Goal: Task Accomplishment & Management: Complete application form

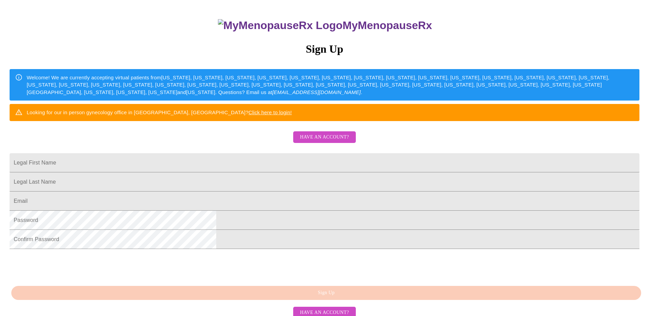
scroll to position [68, 0]
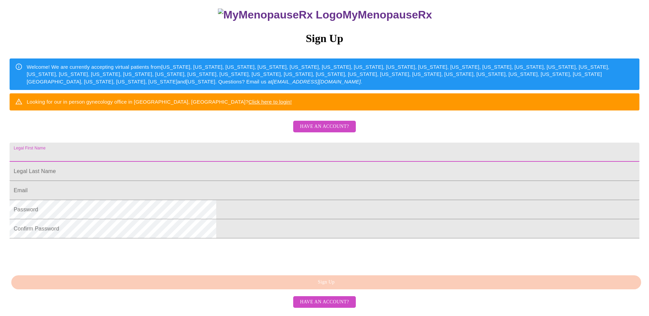
click at [259, 162] on input "Legal First Name" at bounding box center [325, 152] width 630 height 19
click at [280, 162] on input "[PERSON_NAME]" at bounding box center [325, 152] width 630 height 19
type input "[PERSON_NAME]"
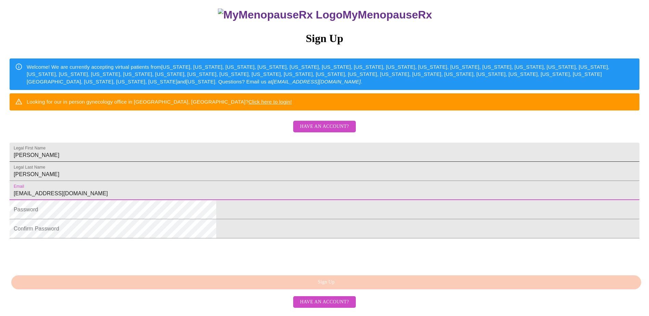
type input "[EMAIL_ADDRESS][DOMAIN_NAME]"
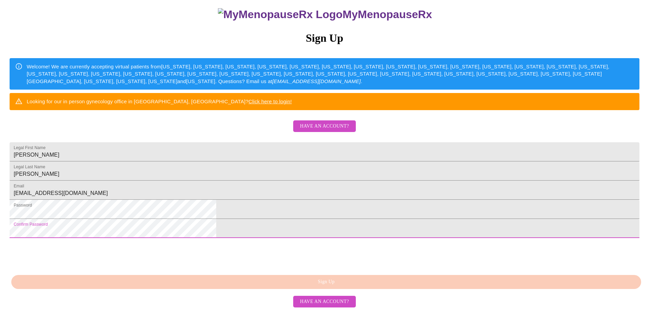
scroll to position [124, 0]
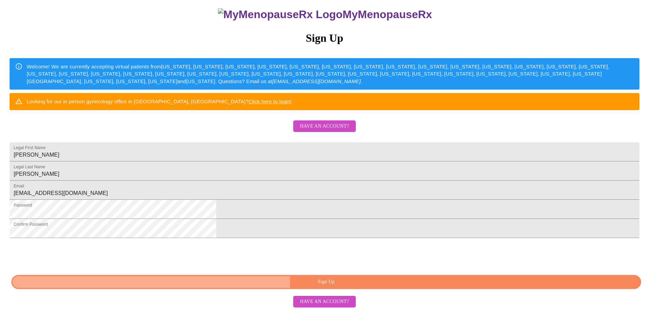
click at [363, 286] on span "Sign Up" at bounding box center [326, 282] width 615 height 9
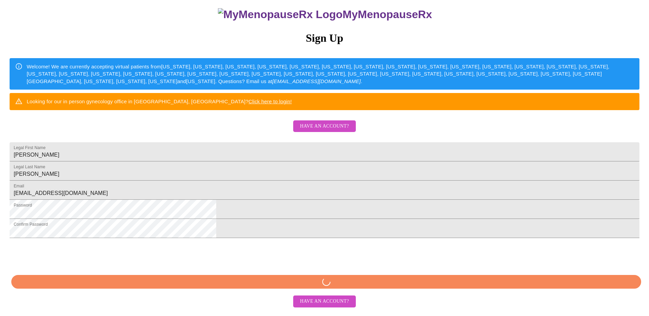
scroll to position [97, 0]
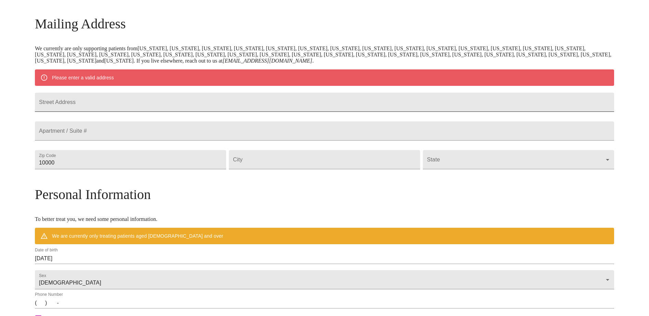
click at [156, 108] on input "Street Address" at bounding box center [325, 102] width 580 height 19
click at [138, 104] on input "Street Address" at bounding box center [325, 102] width 580 height 19
type input "[STREET_ADDRESS]"
type input "60134"
type input "[GEOGRAPHIC_DATA]"
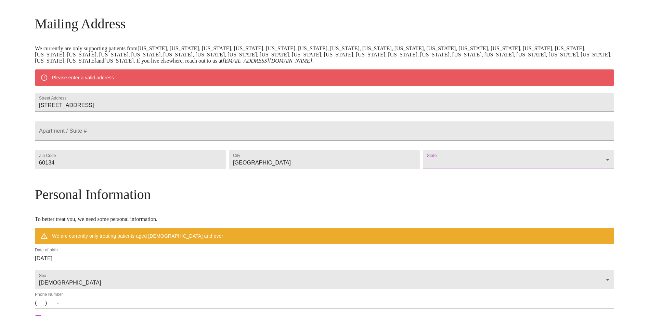
click at [453, 182] on body "MyMenopauseRx Welcome to MyMenopauseRx Since it's your first time here, you'll …" at bounding box center [325, 173] width 644 height 534
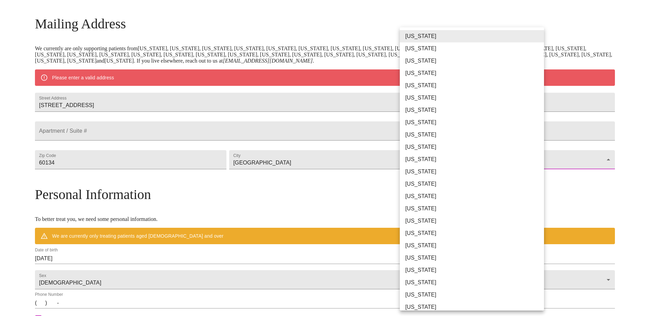
click at [411, 185] on li "[US_STATE]" at bounding box center [474, 184] width 149 height 12
type input "[US_STATE]"
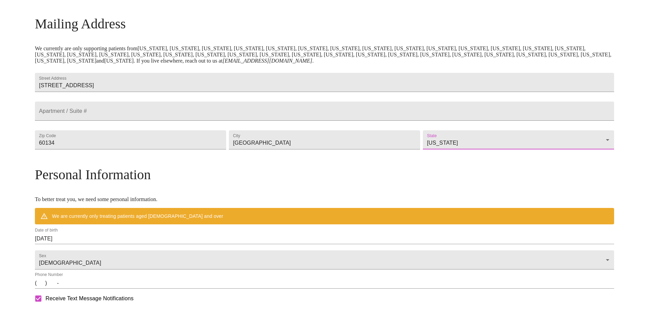
click at [589, 167] on div "MyMenopauseRx Welcome to MyMenopauseRx Since it's your first time here, you'll …" at bounding box center [325, 163] width 580 height 514
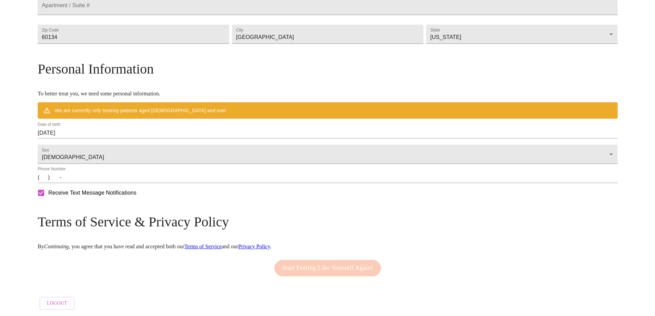
scroll to position [223, 0]
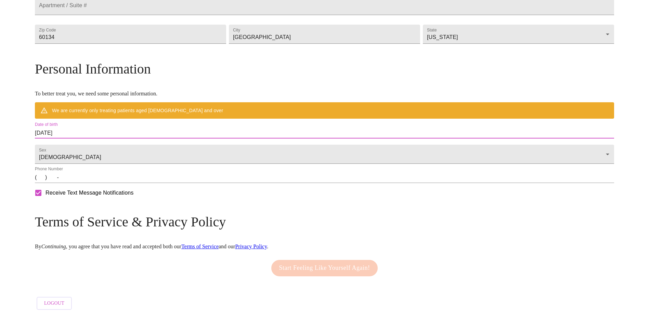
drag, startPoint x: 142, startPoint y: 128, endPoint x: 92, endPoint y: 129, distance: 49.7
click at [92, 129] on div "MyMenopauseRx Welcome to MyMenopauseRx Since it's your first time here, you'll …" at bounding box center [325, 57] width 580 height 514
drag, startPoint x: 92, startPoint y: 129, endPoint x: 140, endPoint y: 129, distance: 47.9
click at [140, 129] on input "[DATE]" at bounding box center [325, 133] width 580 height 11
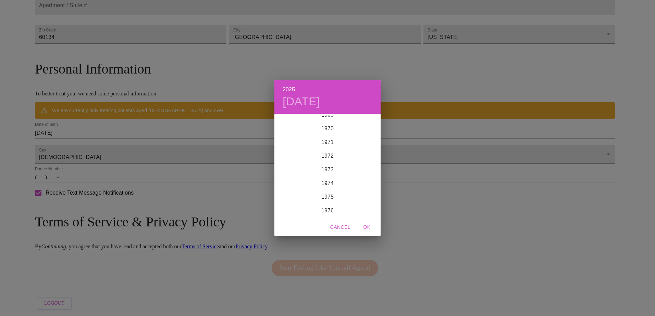
scroll to position [931, 0]
click at [324, 133] on div "1968" at bounding box center [327, 136] width 106 height 14
click at [292, 178] on div "[DATE]" at bounding box center [291, 179] width 35 height 26
click at [327, 199] on p "31" at bounding box center [327, 200] width 5 height 7
click at [367, 226] on span "OK" at bounding box center [366, 227] width 16 height 9
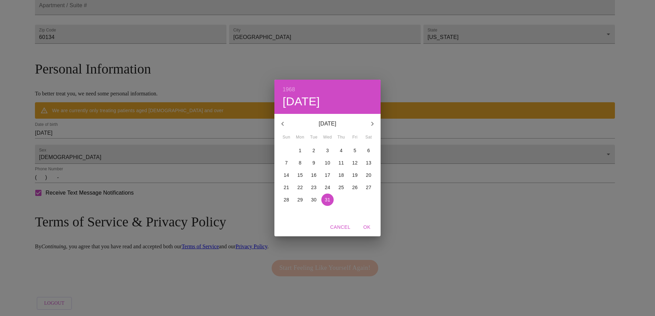
type input "[DATE]"
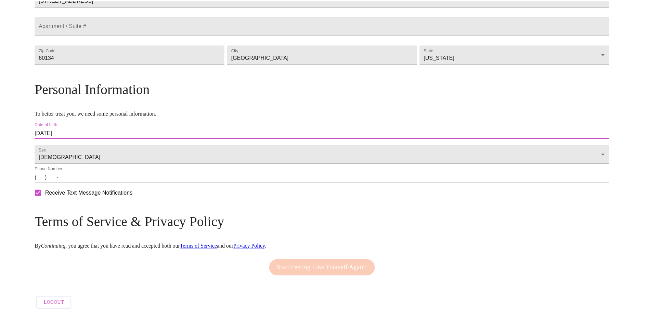
scroll to position [203, 0]
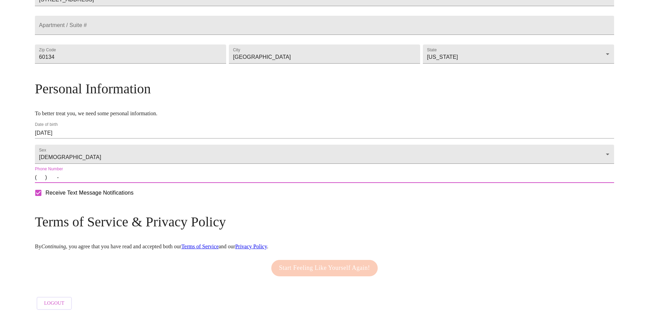
click at [115, 180] on input "(   )    -" at bounding box center [325, 177] width 580 height 11
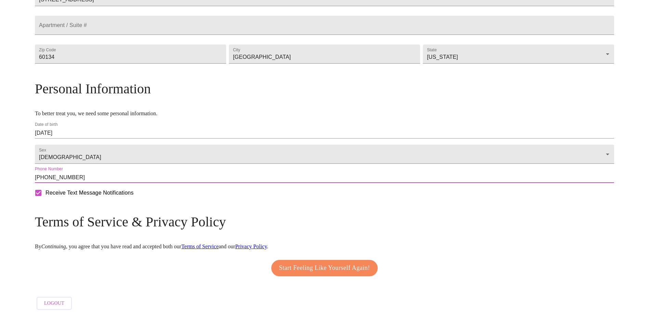
type input "[PHONE_NUMBER]"
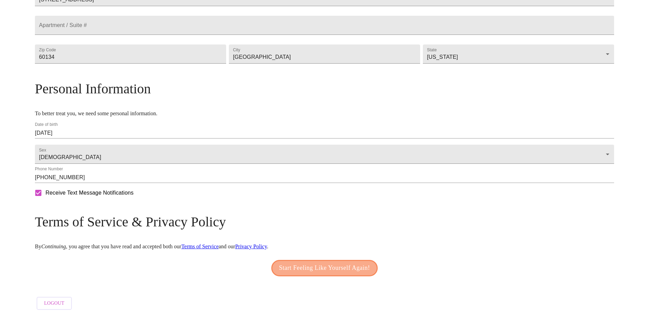
click at [323, 263] on span "Start Feeling Like Yourself Again!" at bounding box center [324, 268] width 91 height 11
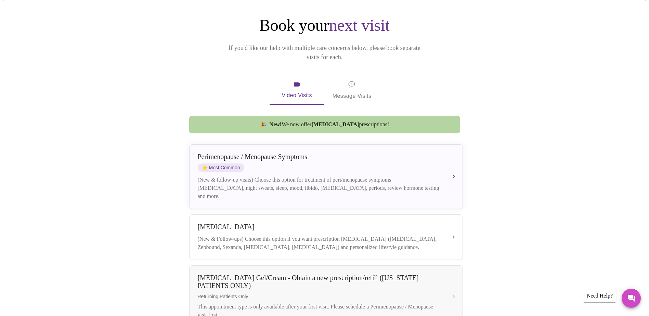
scroll to position [68, 0]
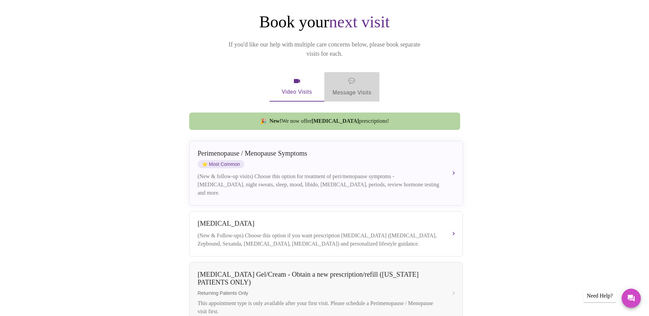
click at [340, 77] on span "💬 Message Visits" at bounding box center [352, 86] width 39 height 21
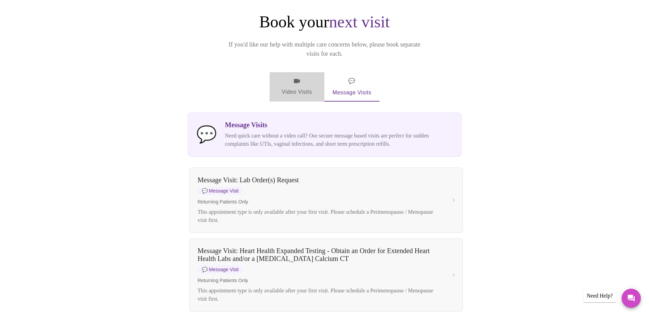
click at [293, 79] on span "Video Visits" at bounding box center [297, 87] width 38 height 20
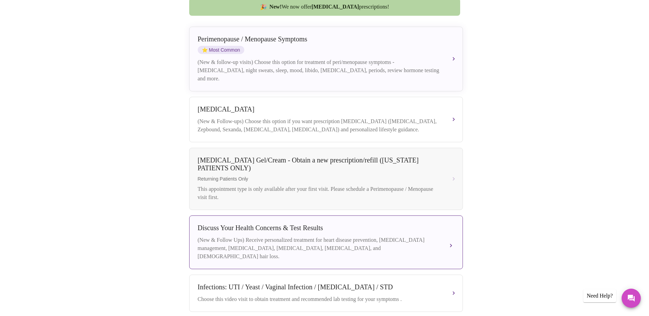
scroll to position [143, 0]
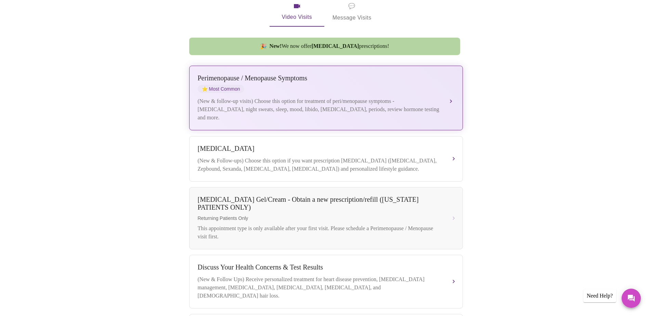
click at [437, 97] on div "(New & follow-up visits) Choose this option for treatment of peri/menopause sym…" at bounding box center [319, 109] width 243 height 25
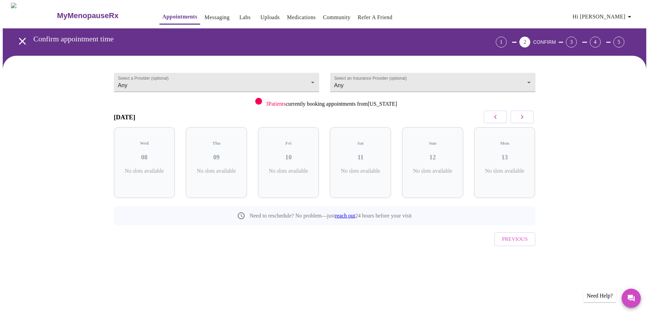
scroll to position [0, 0]
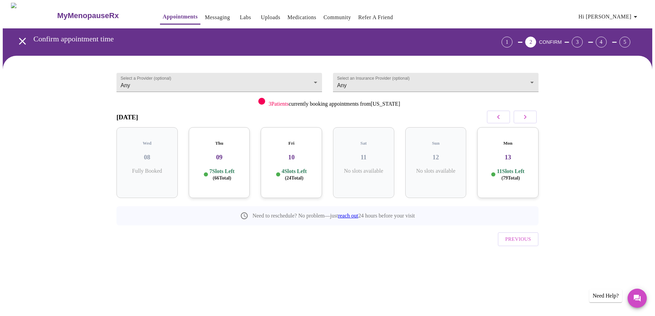
click at [223, 168] on p "7 Slots Left ( 66 Total)" at bounding box center [221, 174] width 25 height 13
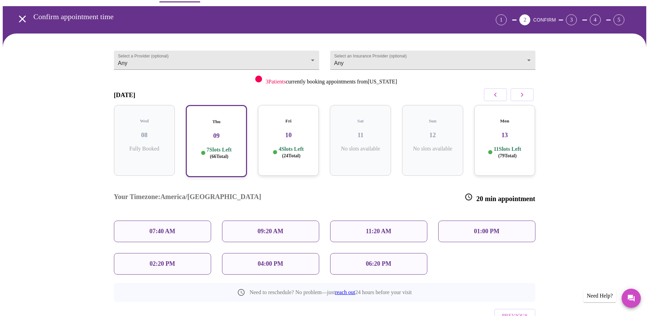
scroll to position [34, 0]
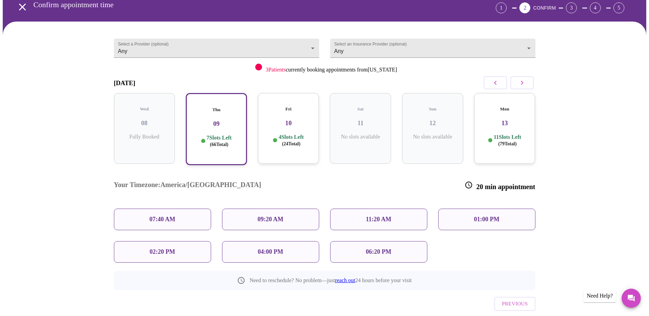
click at [382, 249] on p "06:20 PM" at bounding box center [378, 252] width 25 height 7
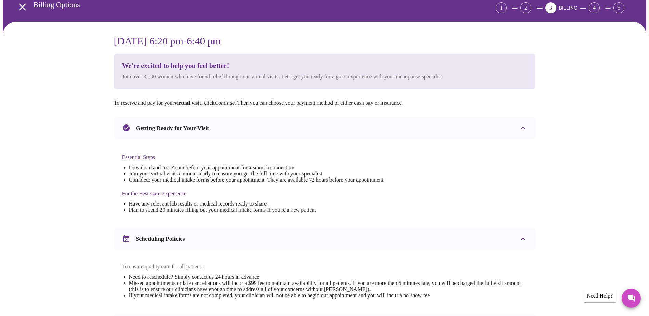
scroll to position [0, 0]
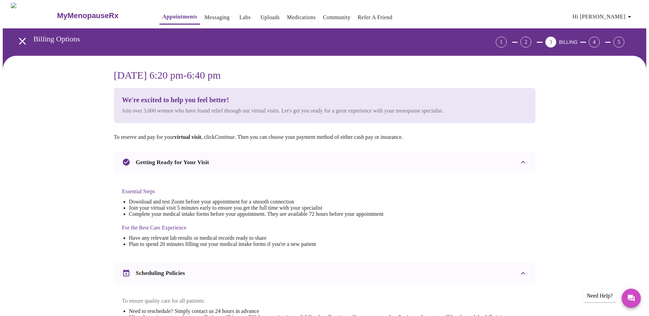
click at [532, 37] on div "2" at bounding box center [526, 42] width 11 height 11
click at [532, 39] on div "2" at bounding box center [526, 42] width 11 height 11
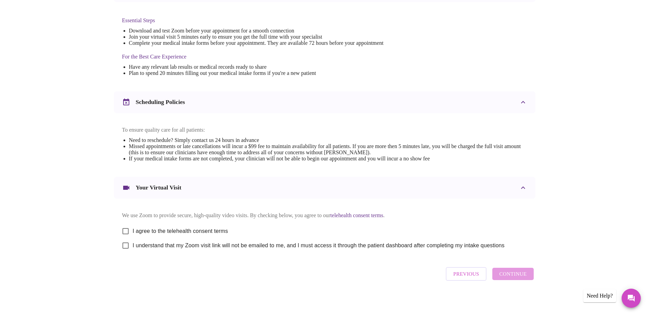
scroll to position [180, 0]
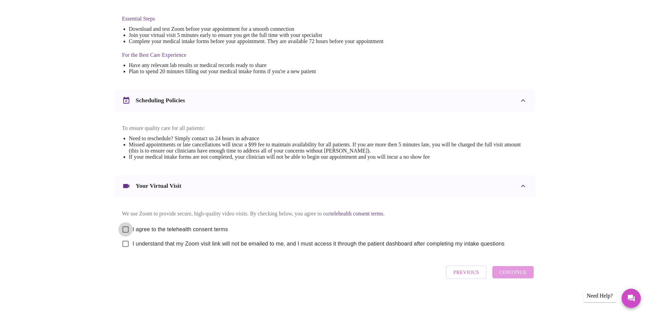
click at [126, 224] on input "I agree to the telehealth consent terms" at bounding box center [125, 230] width 14 height 14
checkbox input "true"
click at [128, 242] on input "I understand that my Zoom visit link will not be emailed to me, and I must acce…" at bounding box center [125, 244] width 14 height 14
checkbox input "true"
click at [523, 275] on span "Continue" at bounding box center [513, 272] width 27 height 9
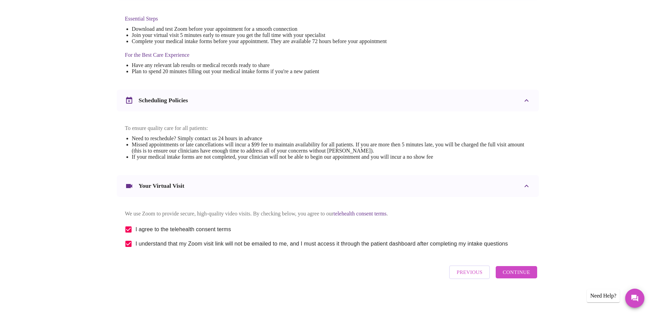
scroll to position [0, 0]
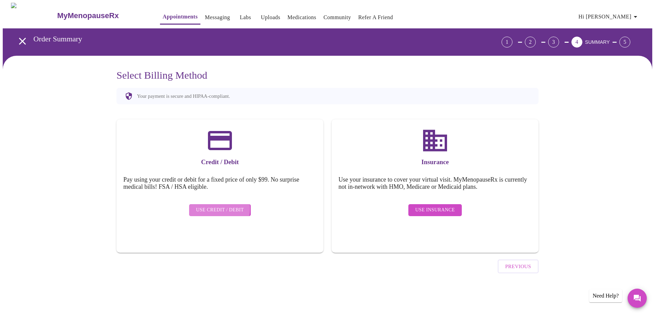
click at [218, 206] on span "Use Credit / Debit" at bounding box center [220, 210] width 48 height 9
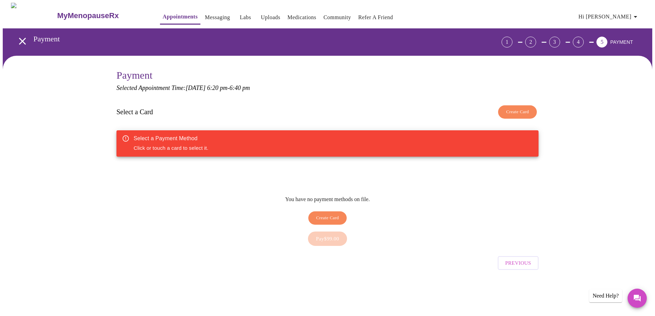
click at [335, 214] on span "Create Card" at bounding box center [327, 218] width 23 height 8
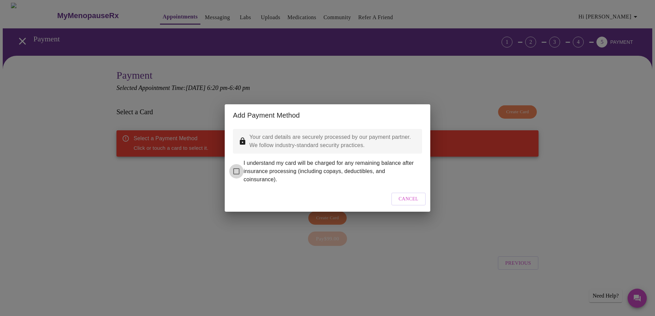
click at [238, 167] on input "I understand my card will be charged for any remaining balance after insurance …" at bounding box center [236, 171] width 14 height 14
checkbox input "true"
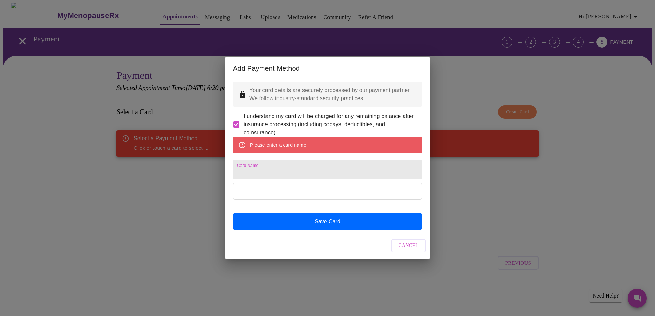
click at [273, 168] on input "Card Name" at bounding box center [327, 169] width 189 height 19
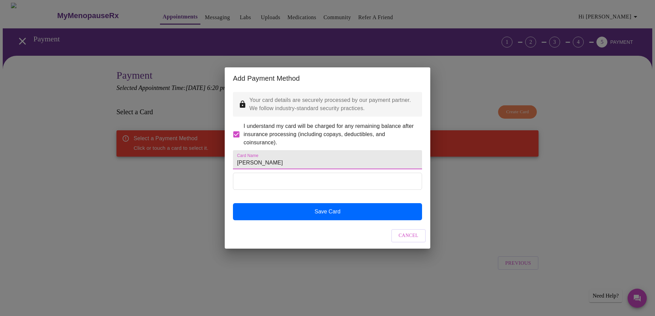
type input "[PERSON_NAME]"
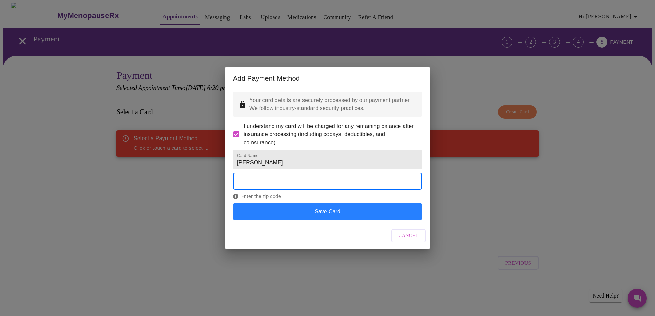
click at [303, 216] on button "Save Card" at bounding box center [327, 211] width 189 height 17
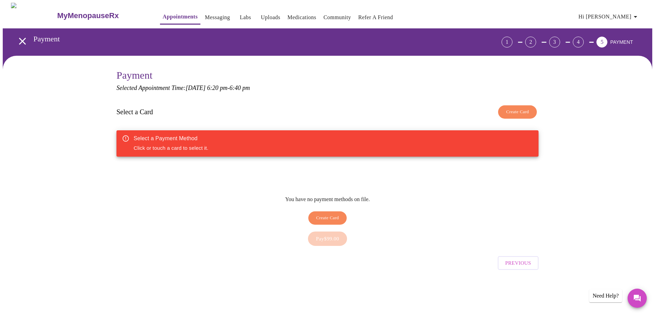
checkbox input "false"
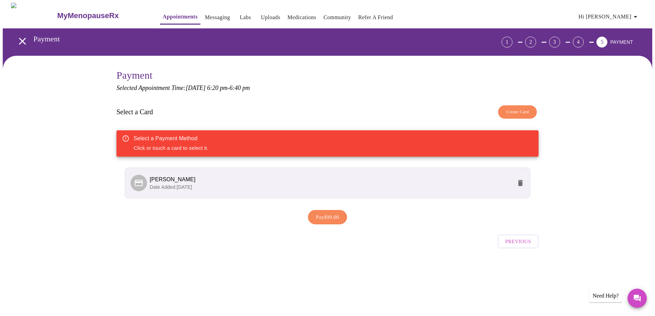
click at [309, 184] on p "Date Added: [DATE]" at bounding box center [331, 187] width 362 height 7
click at [273, 186] on p "Date Added: [DATE]" at bounding box center [331, 187] width 362 height 7
click at [324, 216] on span "Pay $99.00" at bounding box center [327, 217] width 23 height 9
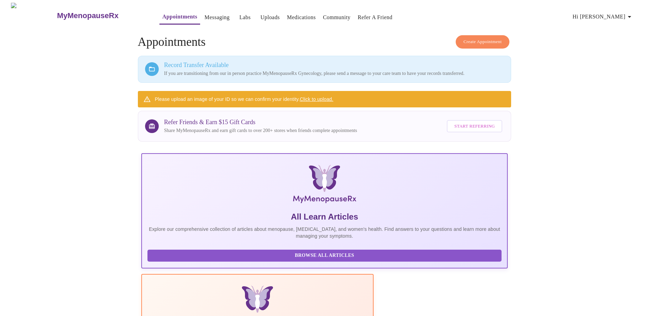
click at [324, 97] on link "Click to upload." at bounding box center [317, 99] width 34 height 5
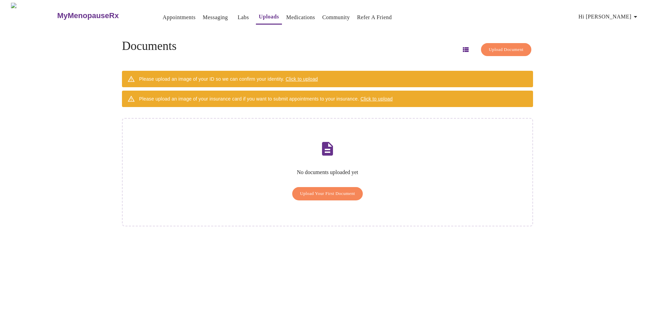
click at [346, 190] on span "Upload Your First Document" at bounding box center [327, 194] width 55 height 8
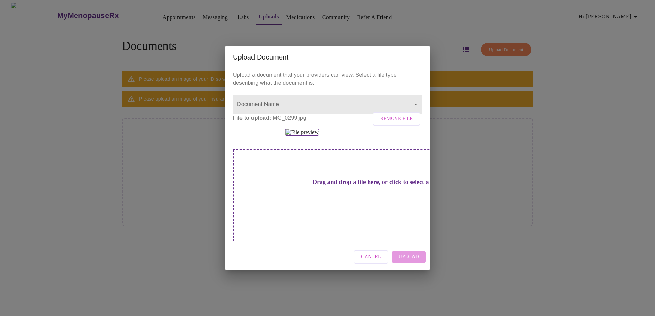
click at [273, 73] on body "MyMenopauseRx Appointments Messaging Labs Uploads Medications Community Refer a…" at bounding box center [327, 161] width 649 height 316
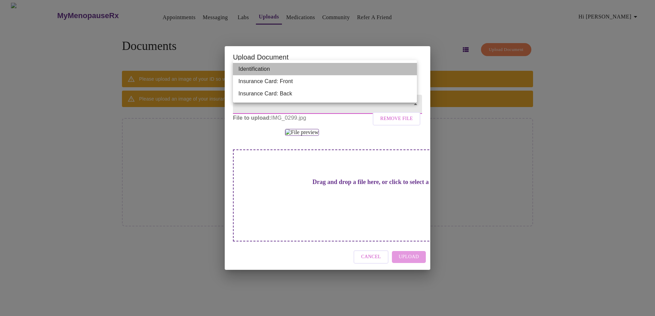
click at [268, 71] on li "Identification" at bounding box center [325, 69] width 184 height 12
type input "Identification"
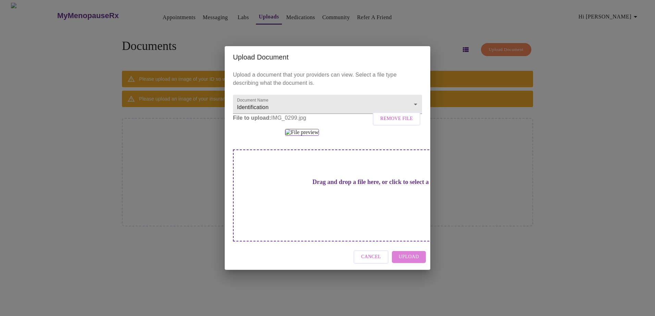
click at [411, 262] on span "Upload" at bounding box center [409, 257] width 20 height 9
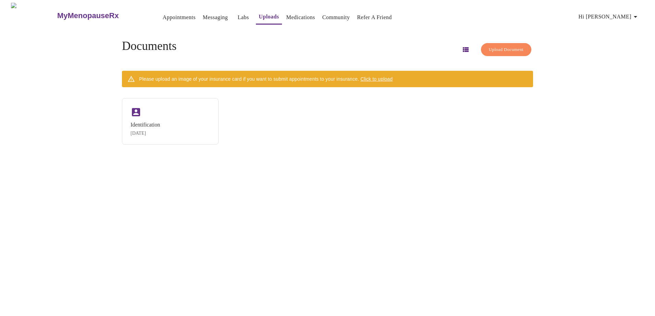
click at [383, 76] on span "Click to upload" at bounding box center [376, 78] width 32 height 5
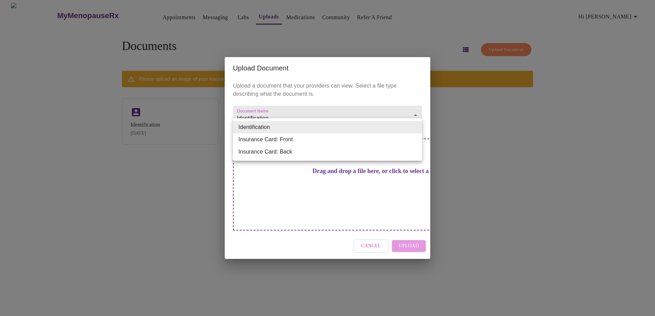
click at [303, 130] on body "MyMenopauseRx Appointments Messaging Labs Uploads Medications Community Refer a…" at bounding box center [327, 161] width 649 height 316
click at [268, 140] on li "Insurance Card: Front" at bounding box center [327, 140] width 189 height 12
type input "Insurance Card: Front"
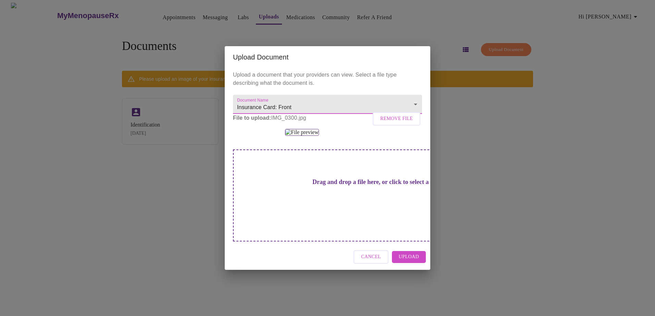
click at [414, 262] on span "Upload" at bounding box center [409, 257] width 20 height 9
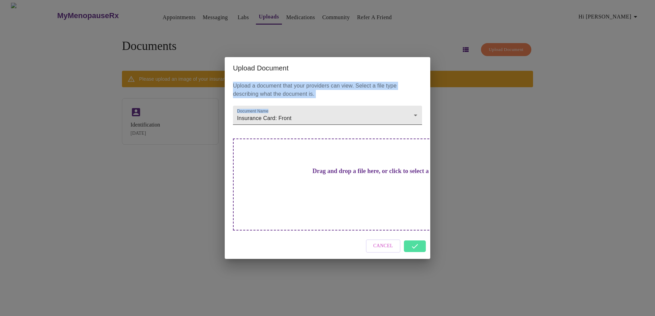
drag, startPoint x: 306, startPoint y: 74, endPoint x: 355, endPoint y: 125, distance: 70.5
click at [355, 125] on div "Upload Document Upload a document that your providers can view. Select a file t…" at bounding box center [327, 158] width 205 height 202
copy div "Upload a document that your providers can view. Select a file type describing w…"
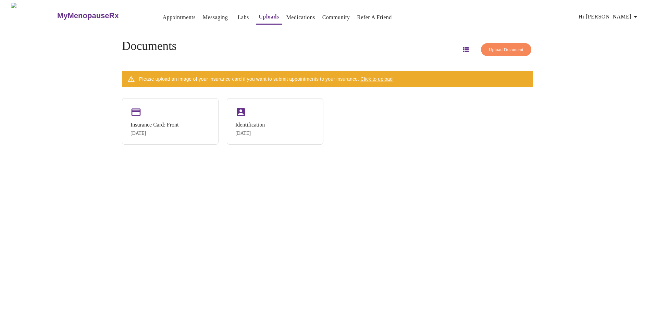
click at [390, 76] on span "Click to upload" at bounding box center [376, 78] width 32 height 5
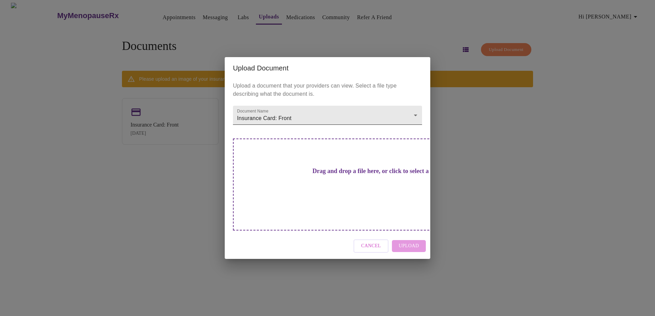
click at [274, 129] on body "MyMenopauseRx Appointments Messaging Labs Uploads Medications Community Refer a…" at bounding box center [327, 161] width 649 height 316
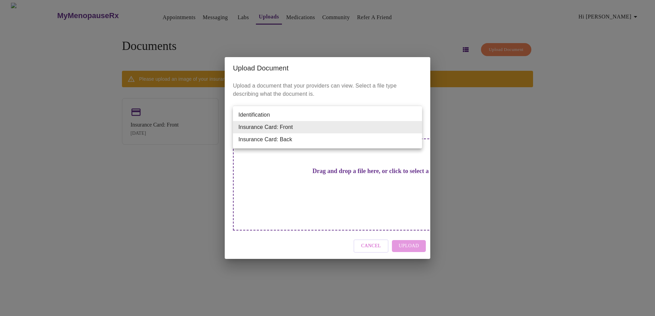
click at [269, 139] on li "Insurance Card: Back" at bounding box center [327, 140] width 189 height 12
type input "Insurance Card: Back"
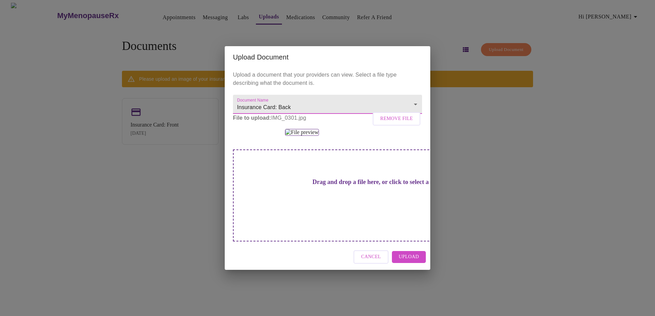
click at [411, 262] on span "Upload" at bounding box center [409, 257] width 20 height 9
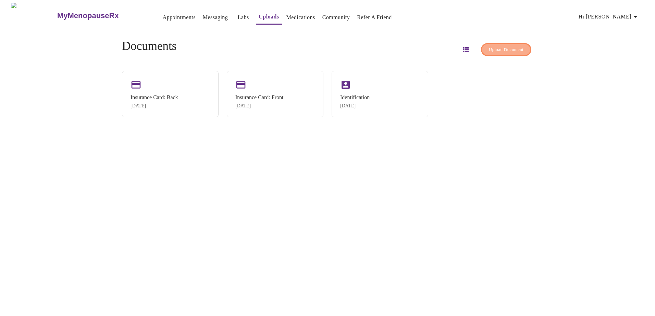
click at [503, 48] on span "Upload Document" at bounding box center [506, 50] width 35 height 8
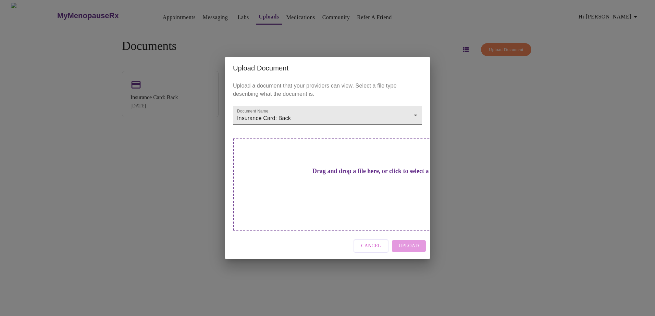
click at [311, 123] on body "MyMenopauseRx Appointments Messaging Labs Uploads Medications Community Refer a…" at bounding box center [327, 161] width 649 height 316
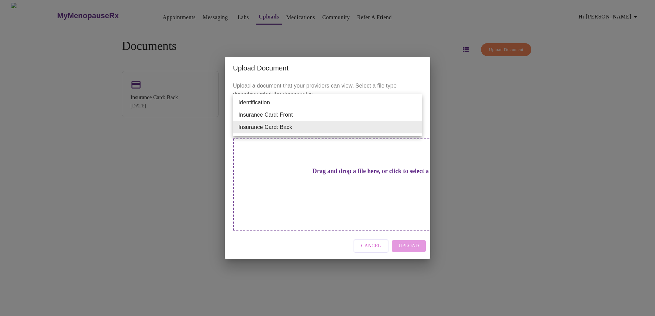
click at [364, 235] on div at bounding box center [327, 158] width 655 height 316
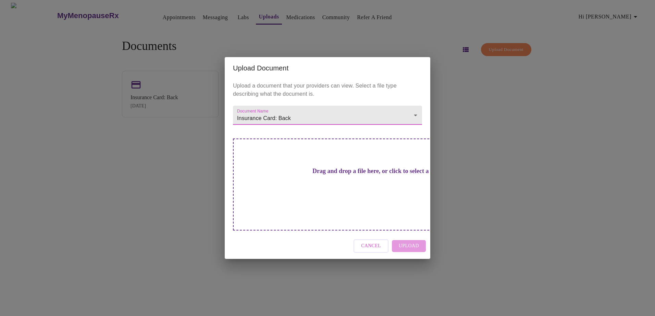
click at [471, 221] on div "Upload Document Upload a document that your providers can view. Select a file t…" at bounding box center [327, 158] width 655 height 316
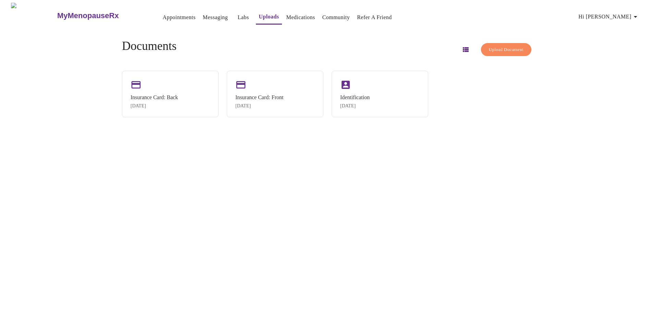
click at [258, 12] on link "Uploads" at bounding box center [268, 17] width 20 height 10
click at [238, 13] on link "Labs" at bounding box center [243, 18] width 11 height 10
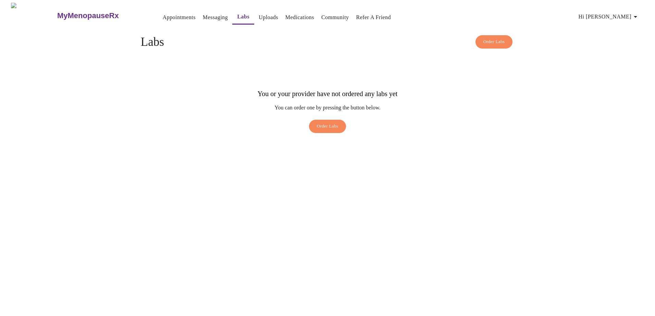
click at [258, 14] on link "Uploads" at bounding box center [268, 18] width 20 height 10
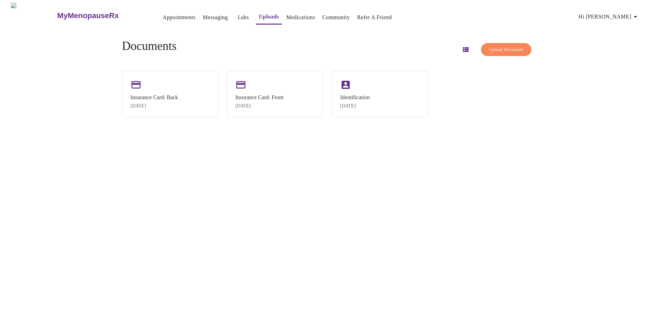
click at [461, 46] on icon "button" at bounding box center [465, 50] width 8 height 8
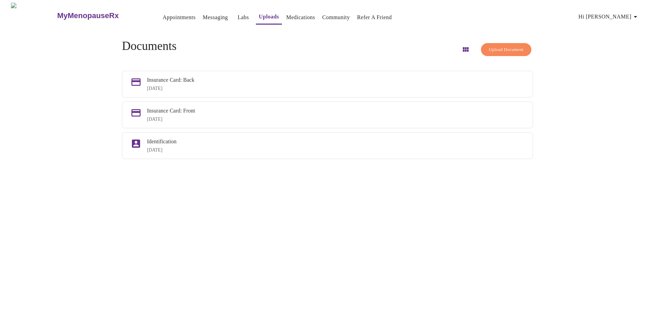
click at [497, 46] on span "Upload Document" at bounding box center [506, 50] width 35 height 8
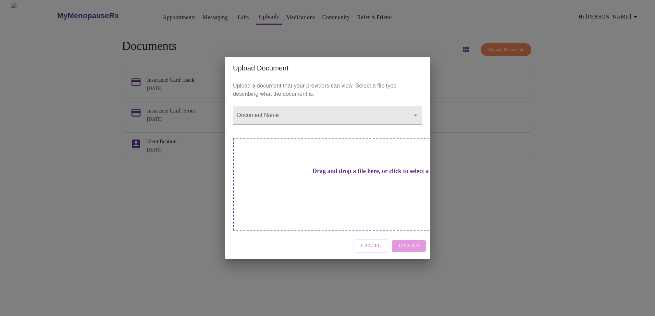
click at [535, 137] on div "Upload Document Upload a document that your providers can view. Select a file t…" at bounding box center [327, 158] width 655 height 316
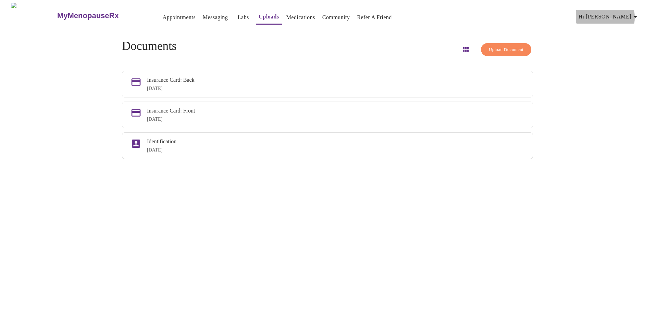
click at [629, 15] on span "Hi [PERSON_NAME]" at bounding box center [608, 17] width 61 height 10
click at [323, 42] on div at bounding box center [327, 158] width 655 height 316
click at [286, 13] on link "Medications" at bounding box center [300, 18] width 29 height 10
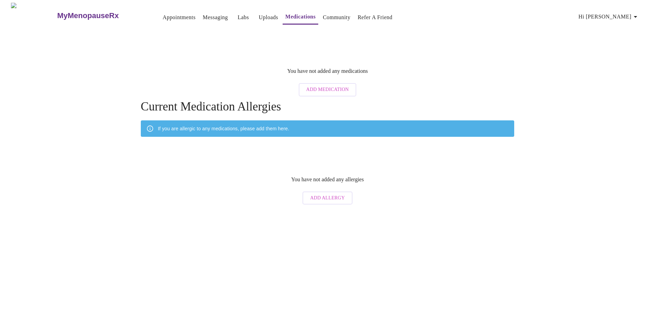
click at [327, 86] on span "Add Medication" at bounding box center [327, 90] width 42 height 9
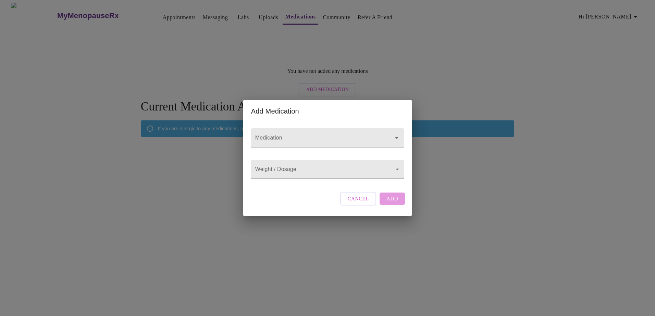
click at [287, 135] on input "Medication" at bounding box center [318, 141] width 128 height 13
click at [259, 135] on input "Medication" at bounding box center [318, 141] width 128 height 13
click at [277, 136] on input "Medication" at bounding box center [318, 141] width 128 height 13
click at [286, 135] on input "Medication" at bounding box center [318, 141] width 128 height 13
click at [271, 135] on input "Medication" at bounding box center [318, 141] width 128 height 13
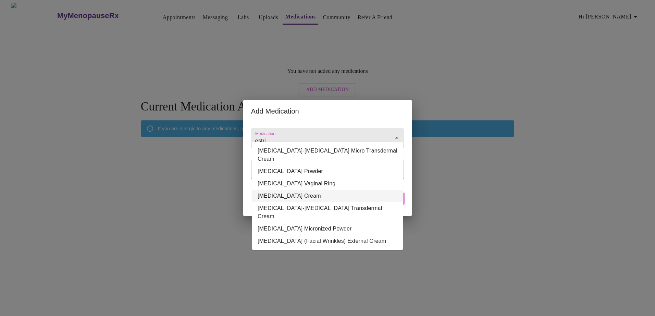
type input "estri"
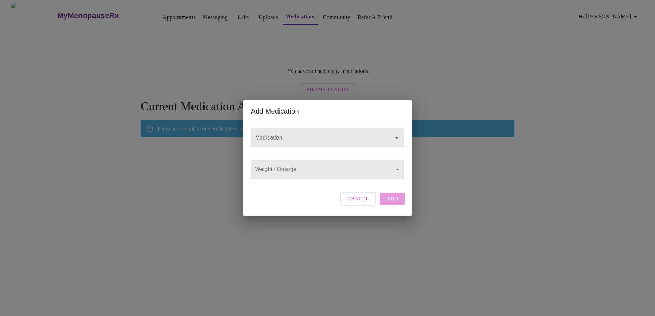
click at [289, 135] on input "Medication" at bounding box center [318, 141] width 128 height 13
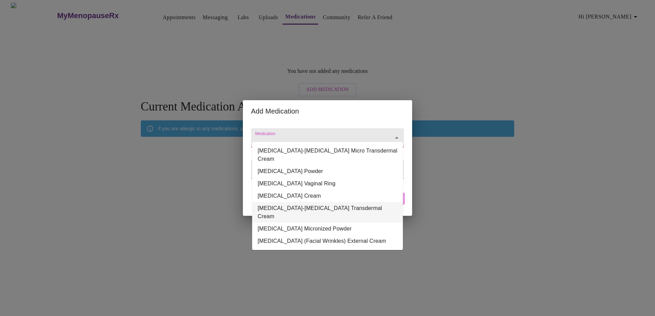
click at [291, 202] on li "[MEDICAL_DATA]-[MEDICAL_DATA] Transdermal Cream" at bounding box center [327, 212] width 151 height 21
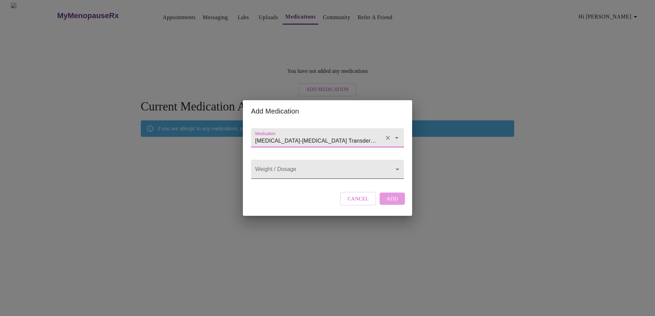
click at [281, 172] on body "MyMenopauseRx Appointments Messaging Labs Uploads Medications Community Refer a…" at bounding box center [327, 105] width 649 height 205
click at [304, 125] on div at bounding box center [327, 158] width 655 height 316
click at [396, 134] on icon "Open" at bounding box center [396, 138] width 8 height 8
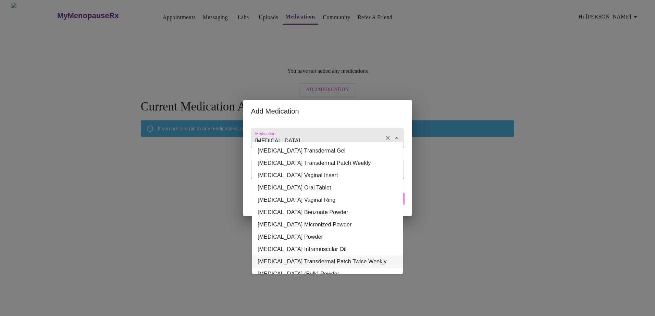
click at [314, 257] on li "[MEDICAL_DATA] Transdermal Patch Twice Weekly" at bounding box center [327, 262] width 151 height 12
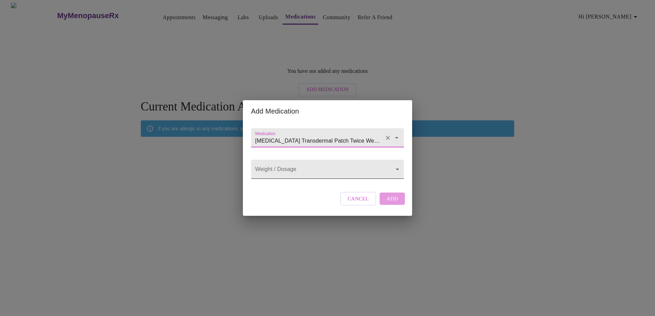
type input "[MEDICAL_DATA] Transdermal Patch Twice Weekly"
click at [291, 169] on body "MyMenopauseRx Appointments Messaging Labs Uploads Medications Community Refer a…" at bounding box center [327, 105] width 649 height 205
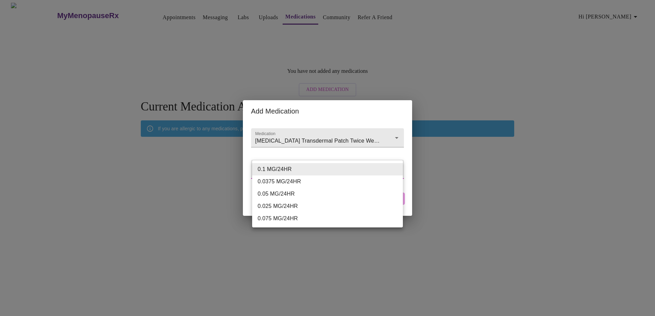
click at [278, 218] on li "0.075 MG/24HR" at bounding box center [327, 219] width 151 height 12
type input "0.075 MG/24HR"
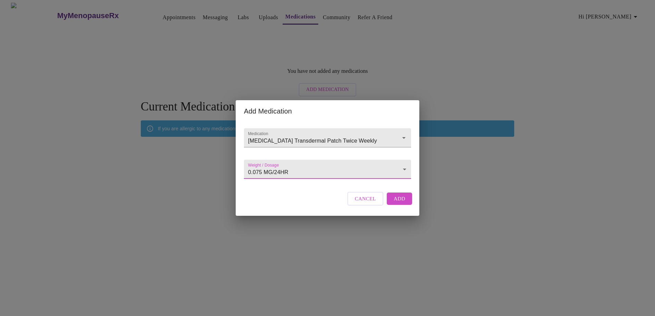
click at [403, 203] on span "Add" at bounding box center [399, 198] width 12 height 9
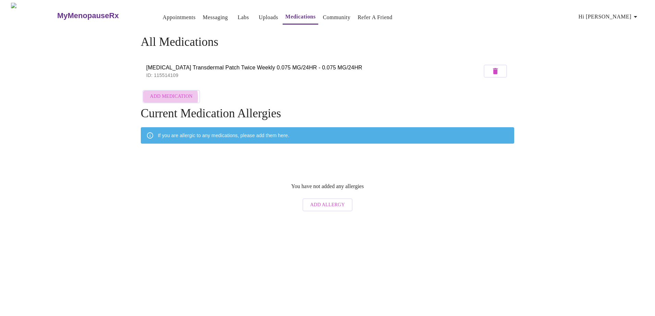
click at [166, 96] on span "Add Medication" at bounding box center [171, 96] width 42 height 9
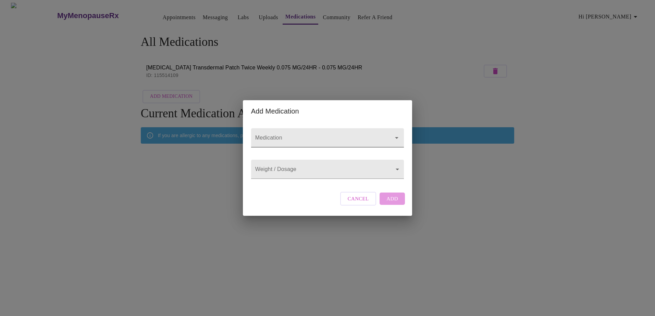
click at [280, 135] on input "Medication" at bounding box center [318, 141] width 128 height 13
click at [283, 151] on li "[MEDICAL_DATA] Oral Tablet" at bounding box center [327, 151] width 151 height 12
type input "[MEDICAL_DATA] Oral Tablet"
click at [280, 170] on body "MyMenopauseRx Appointments Messaging Labs Uploads Medications Community Refer a…" at bounding box center [327, 109] width 649 height 212
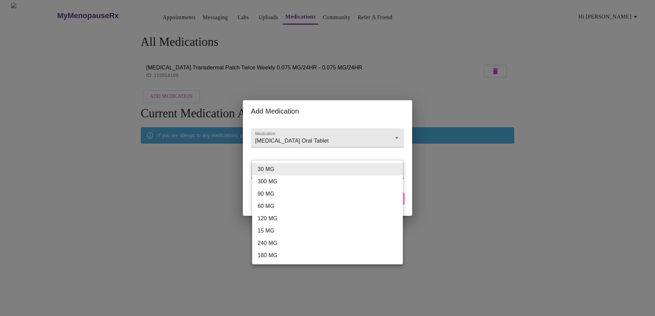
click at [272, 231] on li "15 MG" at bounding box center [327, 231] width 151 height 12
type input "15 MG"
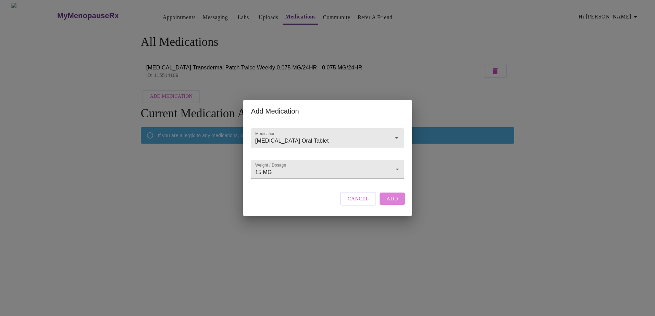
click at [392, 203] on span "Add" at bounding box center [392, 198] width 12 height 9
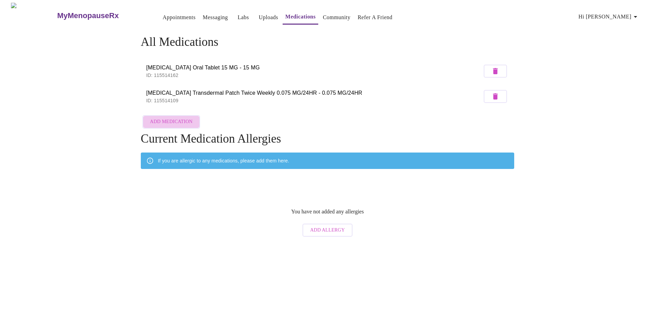
click at [175, 120] on span "Add Medication" at bounding box center [171, 122] width 42 height 9
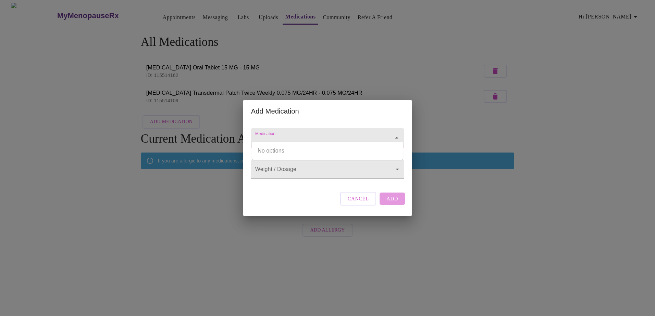
click at [297, 135] on input "Medication" at bounding box center [318, 141] width 128 height 13
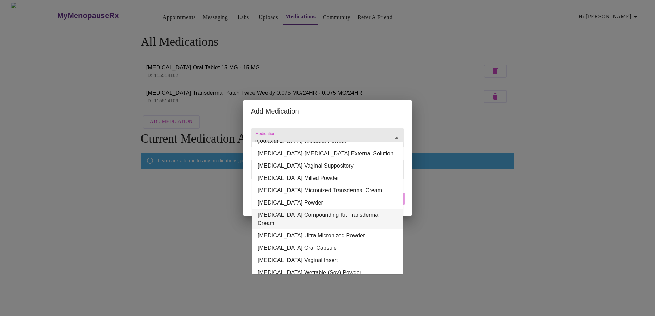
scroll to position [68, 0]
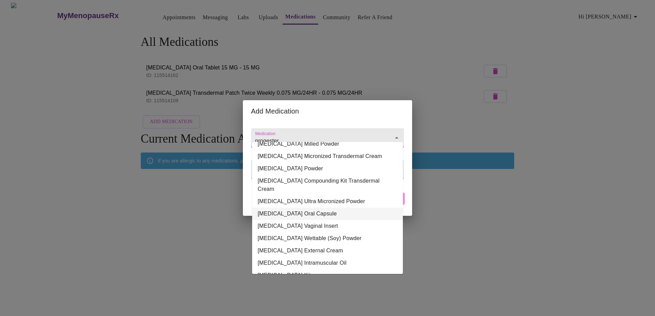
click at [297, 208] on li "[MEDICAL_DATA] Oral Capsule" at bounding box center [327, 214] width 151 height 12
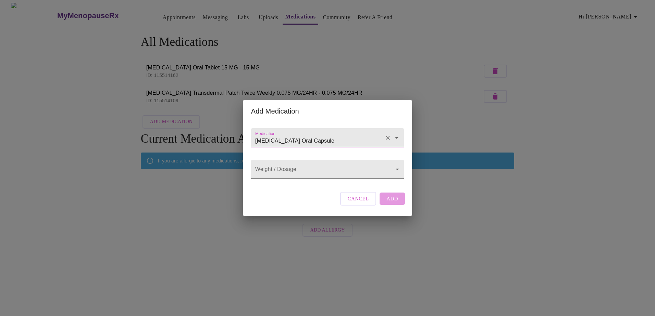
type input "[MEDICAL_DATA] Oral Capsule"
click at [301, 163] on body "MyMenopauseRx Appointments Messaging Labs Uploads Medications Community Refer a…" at bounding box center [327, 122] width 649 height 238
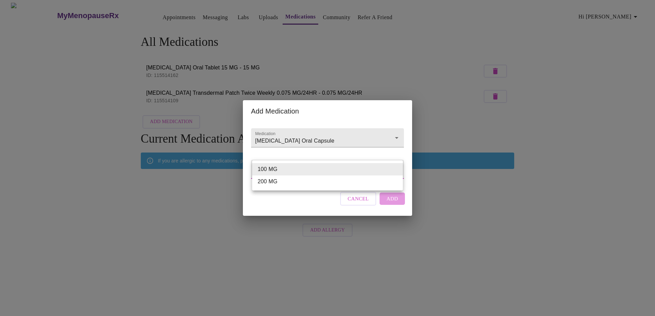
click at [280, 181] on li "200 MG" at bounding box center [327, 182] width 151 height 12
type input "200 MG"
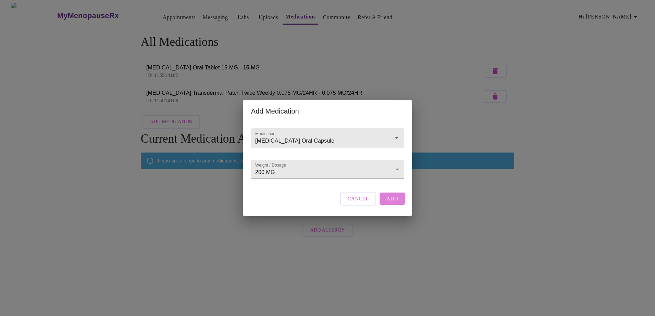
click at [393, 203] on span "Add" at bounding box center [392, 198] width 12 height 9
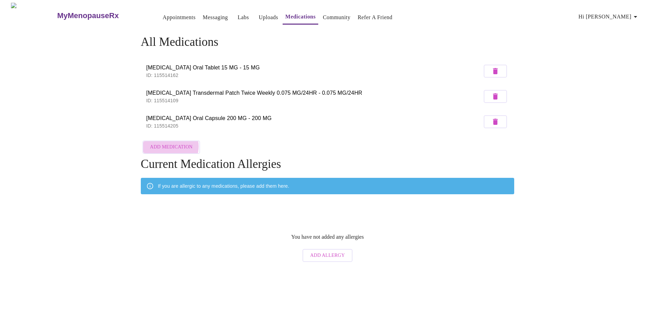
click at [171, 144] on span "Add Medication" at bounding box center [171, 147] width 42 height 9
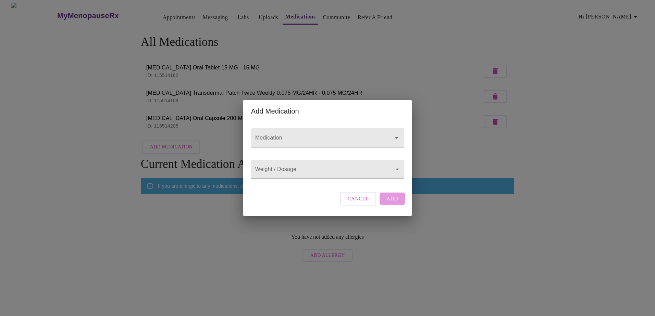
click at [268, 135] on input "Medication" at bounding box center [318, 141] width 128 height 13
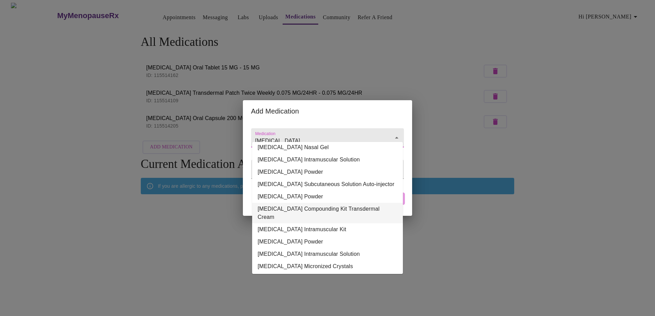
scroll to position [3, 0]
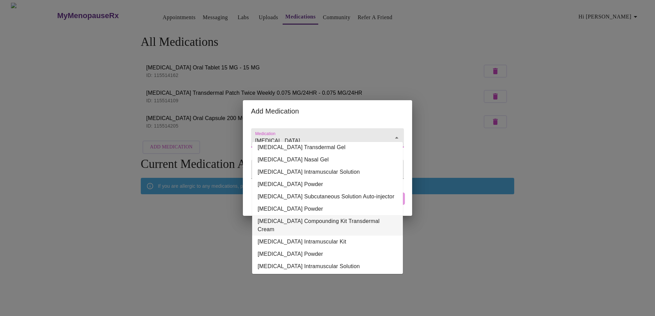
click at [312, 230] on li "[MEDICAL_DATA] Compounding Kit Transdermal Cream" at bounding box center [327, 225] width 151 height 21
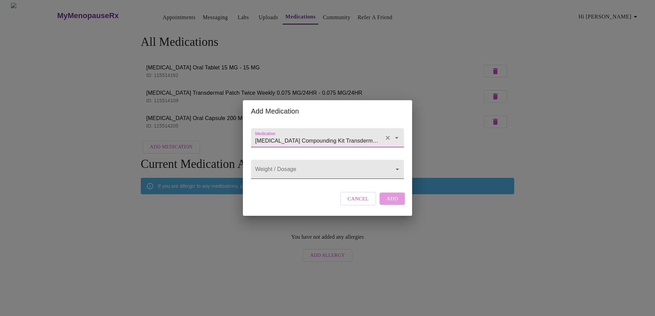
click at [283, 169] on body "MyMenopauseRx Appointments Messaging Labs Uploads Medications Community Refer a…" at bounding box center [327, 134] width 649 height 263
click at [296, 133] on div at bounding box center [327, 158] width 655 height 316
click at [368, 135] on input "[MEDICAL_DATA] Compounding Kit Transdermal Cream" at bounding box center [318, 141] width 128 height 13
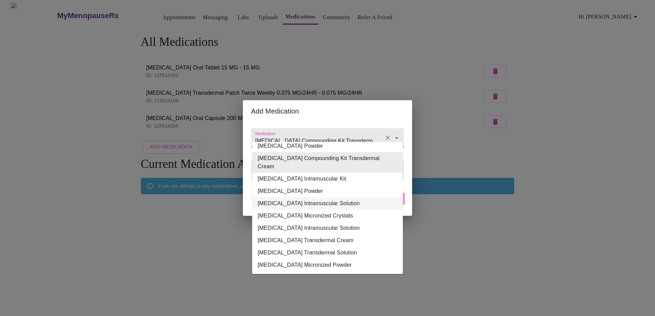
scroll to position [72, 0]
click at [321, 235] on li "[MEDICAL_DATA] Transdermal Cream" at bounding box center [327, 241] width 151 height 12
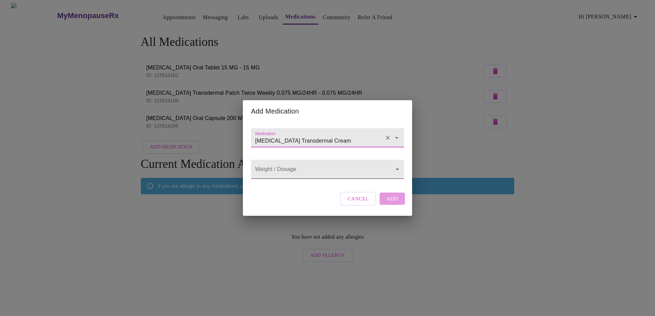
click at [295, 173] on body "MyMenopauseRx Appointments Messaging Labs Uploads Medications Community Refer a…" at bounding box center [327, 134] width 649 height 263
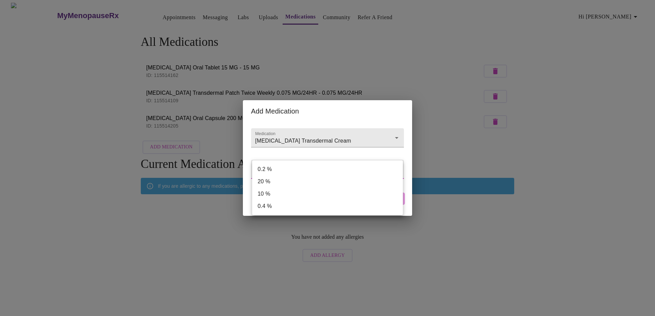
click at [327, 131] on div at bounding box center [327, 158] width 655 height 316
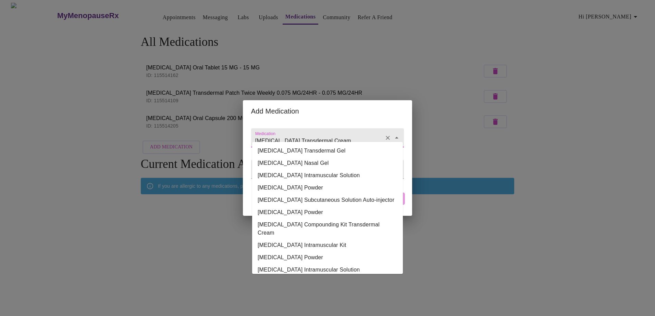
click at [344, 135] on input "[MEDICAL_DATA] Transdermal Cream" at bounding box center [318, 141] width 128 height 13
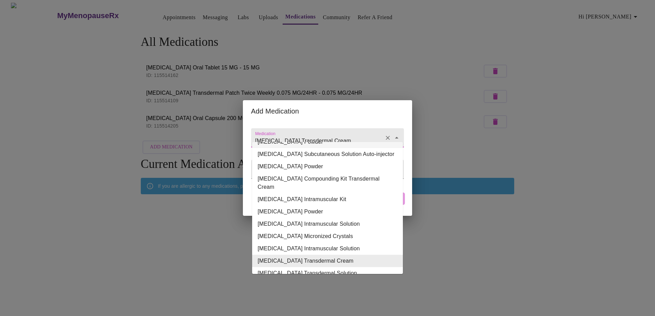
click at [345, 135] on input "[MEDICAL_DATA] Transdermal Cream" at bounding box center [318, 141] width 128 height 13
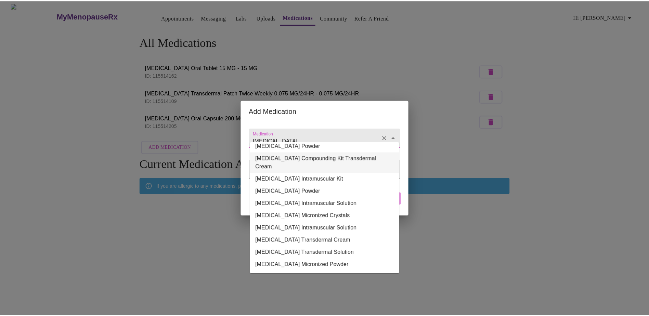
scroll to position [72, 0]
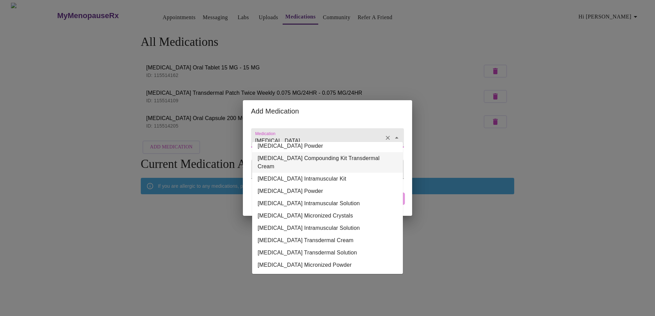
click at [319, 159] on li "[MEDICAL_DATA] Compounding Kit Transdermal Cream" at bounding box center [327, 162] width 151 height 21
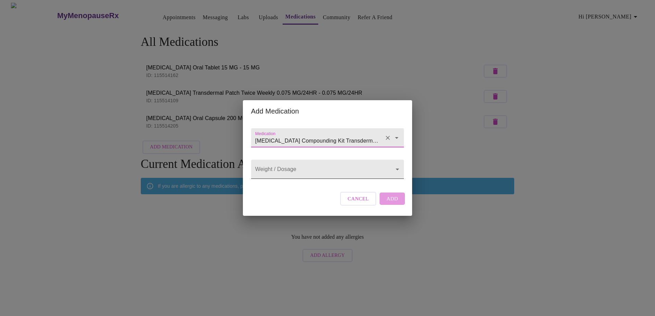
type input "[MEDICAL_DATA] Compounding Kit Transdermal Cream"
click at [287, 167] on body "MyMenopauseRx Appointments Messaging Labs Uploads Medications Community Refer a…" at bounding box center [327, 134] width 649 height 263
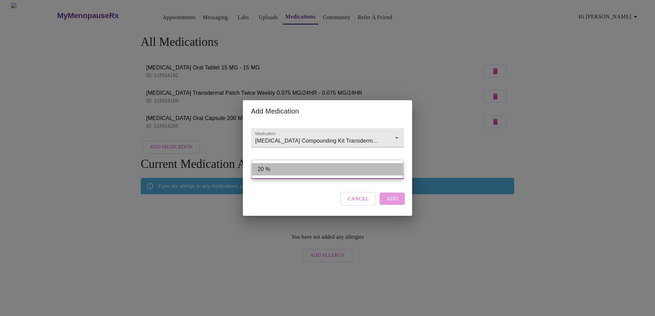
click at [278, 169] on li "20 %" at bounding box center [327, 169] width 151 height 12
type input "20 %"
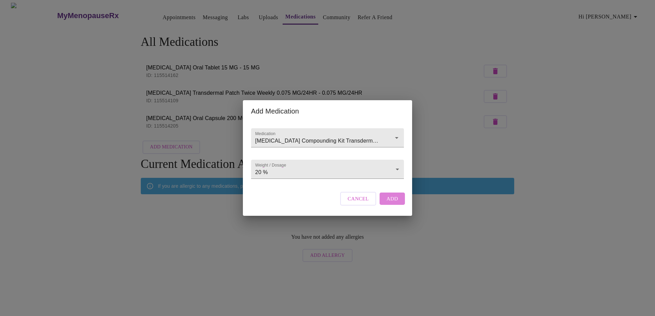
click at [392, 203] on span "Add" at bounding box center [392, 198] width 12 height 9
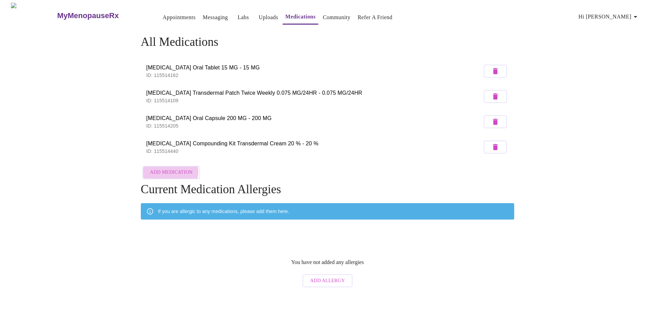
click at [168, 169] on span "Add Medication" at bounding box center [171, 172] width 42 height 9
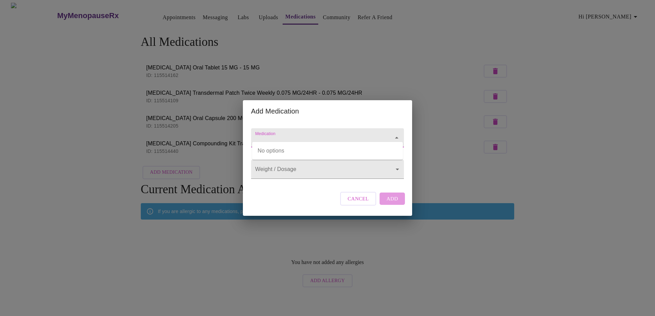
click at [294, 135] on input "Medication" at bounding box center [318, 141] width 128 height 13
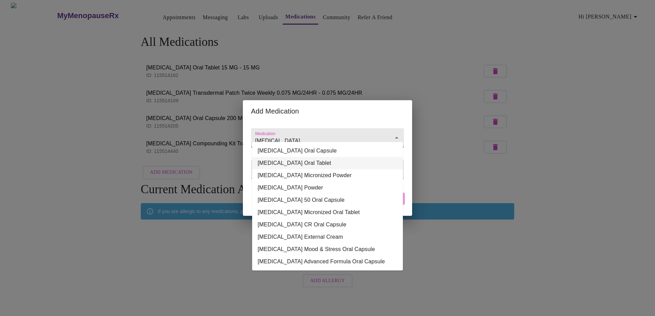
click at [288, 163] on li "[MEDICAL_DATA] Oral Tablet" at bounding box center [327, 163] width 151 height 12
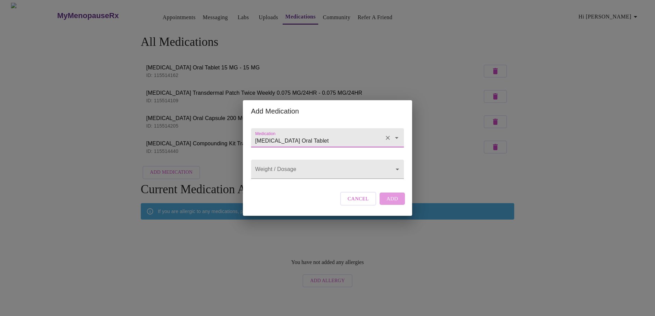
type input "[MEDICAL_DATA] Oral Tablet"
click at [288, 163] on body "MyMenopauseRx Appointments Messaging Labs Uploads Medications Community Refer a…" at bounding box center [327, 147] width 649 height 288
click at [273, 192] on li "50 MG" at bounding box center [327, 194] width 151 height 12
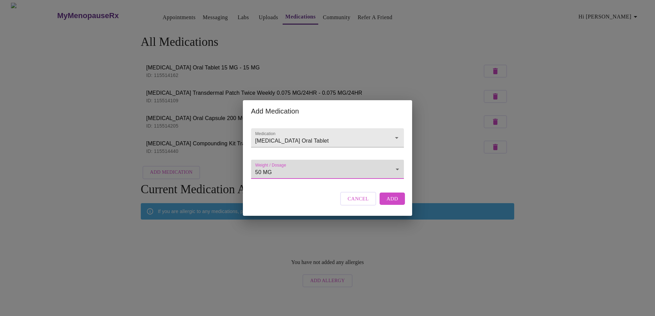
type input "50 MG"
click at [398, 204] on button "Add" at bounding box center [391, 199] width 25 height 12
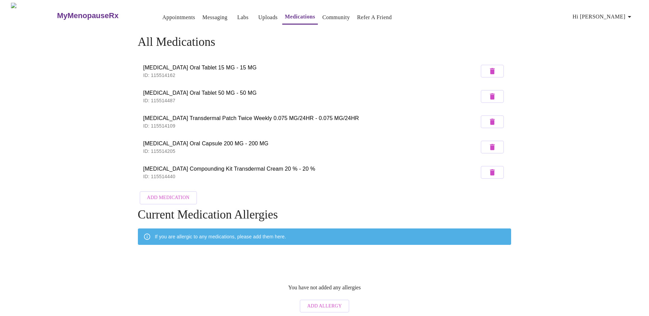
click at [173, 197] on span "Add Medication" at bounding box center [168, 198] width 42 height 9
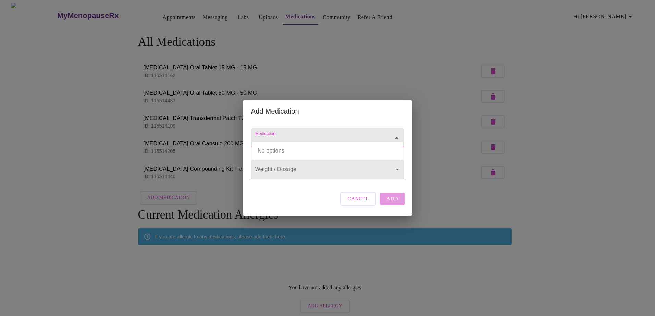
click at [262, 135] on input "Medication" at bounding box center [318, 141] width 128 height 13
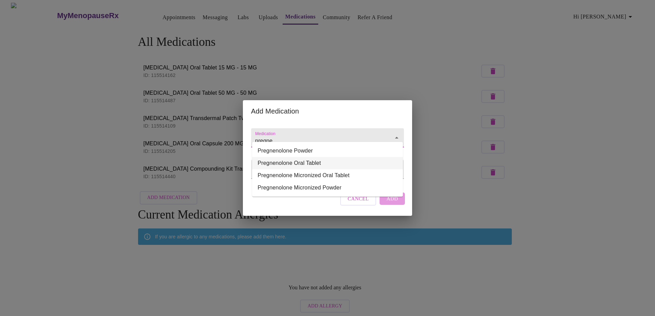
click at [291, 161] on li "Pregnenolone Oral Tablet" at bounding box center [327, 163] width 151 height 12
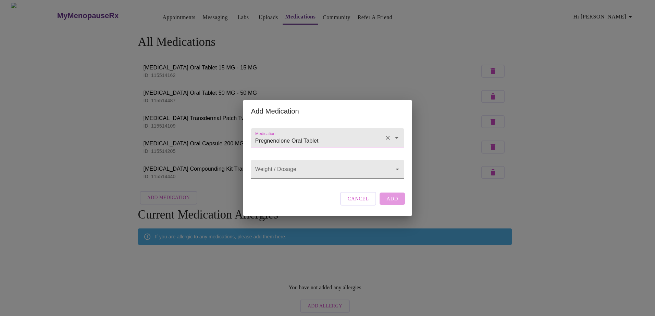
type input "Pregnenolone Oral Tablet"
click at [288, 170] on body "MyMenopauseRx Appointments Messaging Labs Uploads Medications Community Refer a…" at bounding box center [327, 160] width 649 height 314
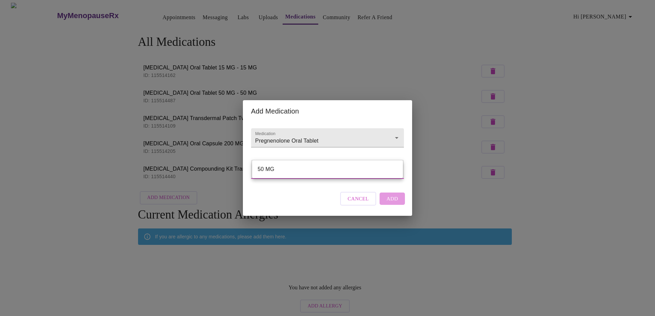
click at [279, 167] on li "50 MG" at bounding box center [327, 169] width 151 height 12
type input "50 MG"
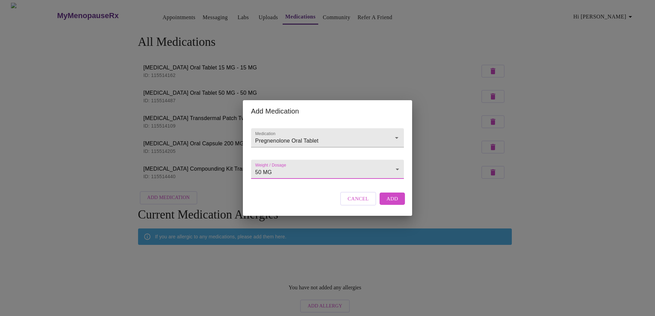
click at [277, 173] on body "MyMenopauseRx Appointments Messaging Labs Uploads Medications Community Refer a…" at bounding box center [327, 160] width 649 height 314
click at [280, 167] on li "50 MG" at bounding box center [327, 169] width 151 height 12
click at [271, 174] on body "MyMenopauseRx Appointments Messaging Labs Uploads Medications Community Refer a…" at bounding box center [327, 160] width 649 height 314
click at [279, 160] on div at bounding box center [327, 158] width 655 height 316
click at [315, 138] on input "Pregnenolone Oral Tablet" at bounding box center [318, 141] width 128 height 13
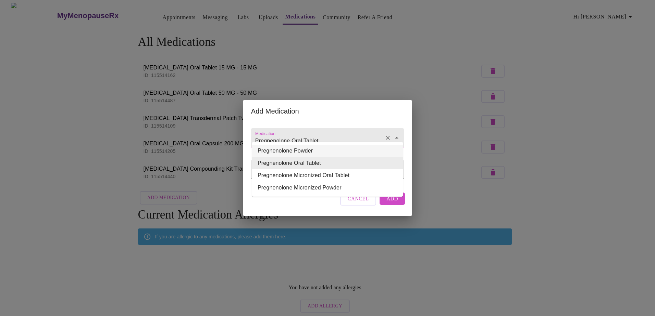
click at [310, 153] on li "Pregnenolone Powder" at bounding box center [327, 151] width 151 height 12
type input "Pregnenolone Powder"
click at [311, 135] on input "Pregnenolone Powder" at bounding box center [318, 141] width 128 height 13
click at [306, 161] on li "Pregnenolone Oral Tablet" at bounding box center [327, 163] width 151 height 12
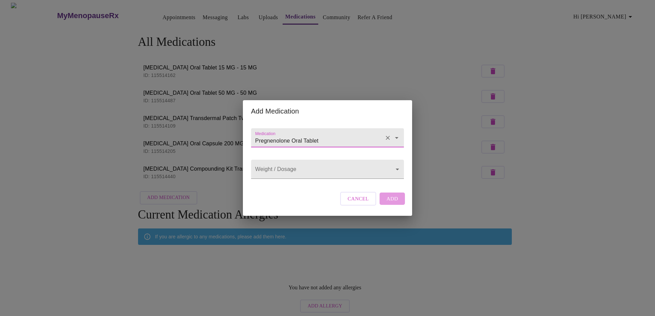
click at [394, 208] on div "Cancel Add" at bounding box center [372, 199] width 68 height 21
click at [307, 135] on input "Pregnenolone Oral Tablet" at bounding box center [318, 141] width 128 height 13
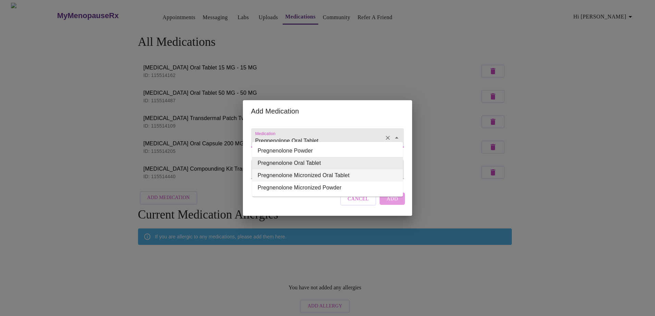
click at [321, 173] on li "Pregnenolone Micronized Oral Tablet" at bounding box center [327, 175] width 151 height 12
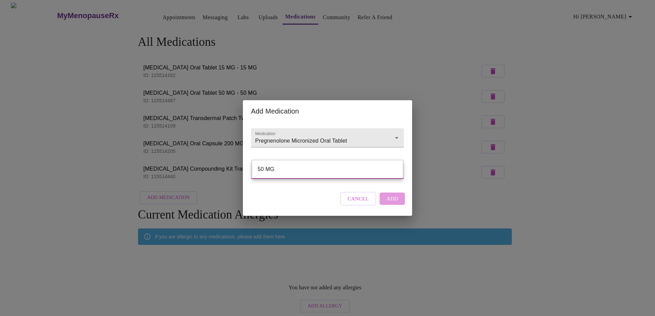
click at [301, 168] on body "MyMenopauseRx Appointments Messaging Labs Uploads Medications Community Refer a…" at bounding box center [327, 160] width 649 height 314
click at [321, 132] on div at bounding box center [327, 158] width 655 height 316
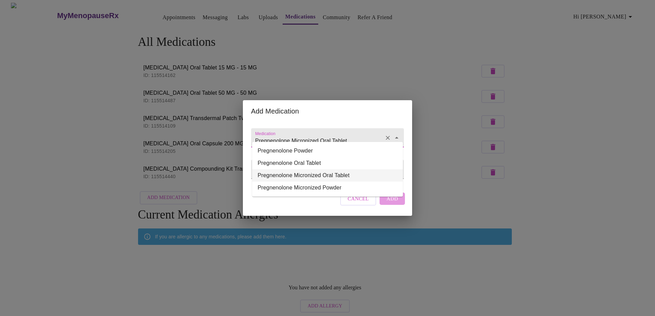
click at [349, 135] on input "Pregnenolone Micronized Oral Tablet" at bounding box center [318, 141] width 128 height 13
click at [308, 149] on li "Pregnenolone Powder" at bounding box center [327, 151] width 151 height 12
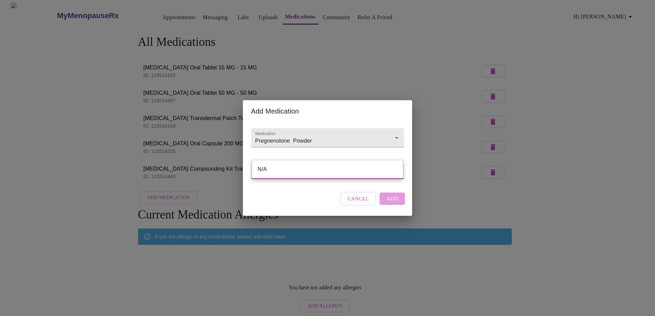
click at [305, 169] on body "MyMenopauseRx Appointments Messaging Labs Uploads Medications Community Refer a…" at bounding box center [327, 160] width 649 height 314
click at [309, 132] on div at bounding box center [327, 158] width 655 height 316
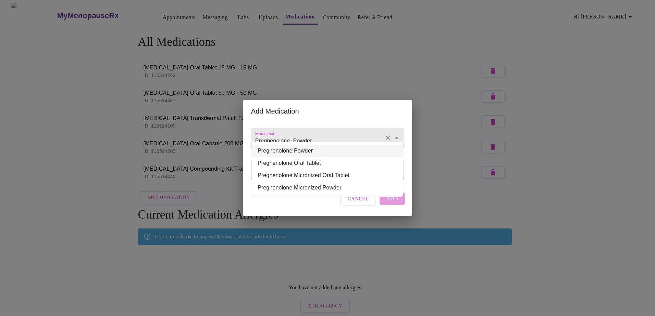
click at [333, 135] on input "Pregnenolone Powder" at bounding box center [318, 141] width 128 height 13
click at [315, 162] on li "Pregnenolone Oral Tablet" at bounding box center [327, 163] width 151 height 12
type input "Pregnenolone Oral Tablet"
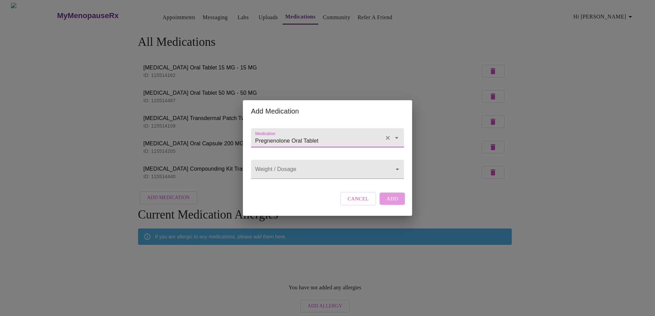
click at [391, 206] on div "Cancel Add" at bounding box center [372, 199] width 68 height 21
click at [307, 168] on body "MyMenopauseRx Appointments Messaging Labs Uploads Medications Community Refer a…" at bounding box center [327, 160] width 649 height 314
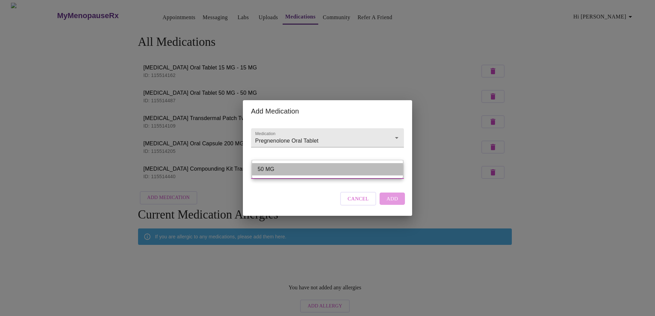
click at [278, 171] on li "50 MG" at bounding box center [327, 169] width 151 height 12
type input "50 MG"
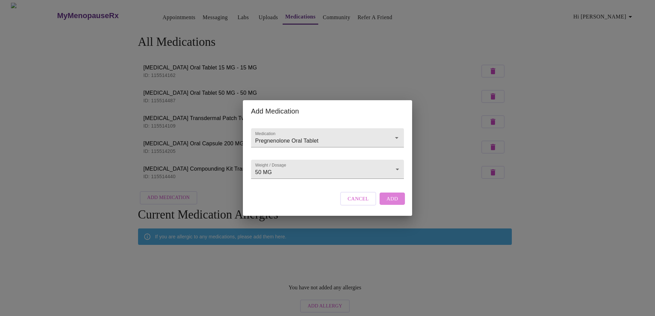
click at [401, 204] on button "Add" at bounding box center [391, 199] width 25 height 12
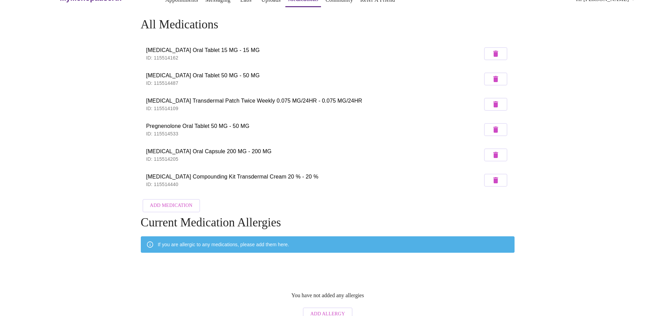
scroll to position [27, 0]
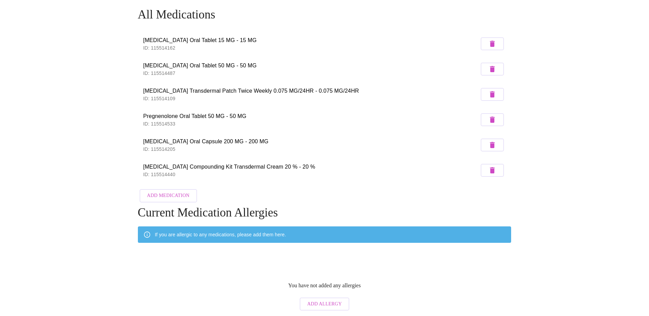
click at [321, 301] on span "Add Allergy" at bounding box center [324, 304] width 35 height 9
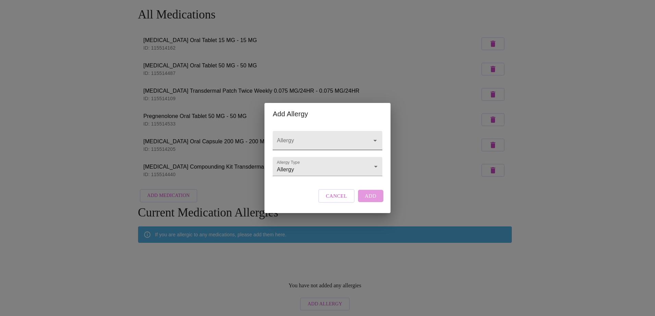
click at [292, 138] on input "Allergy" at bounding box center [317, 144] width 84 height 13
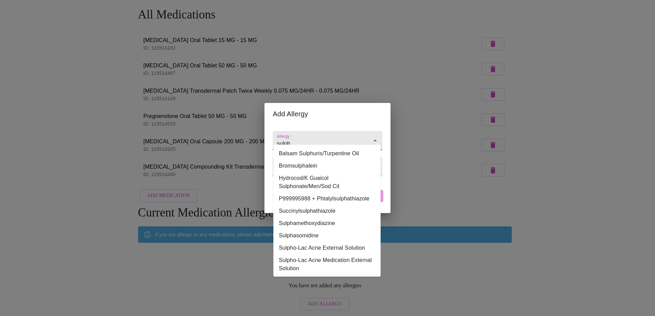
type input "sulpha"
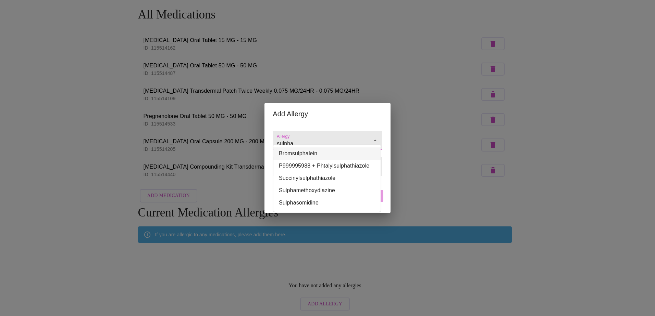
drag, startPoint x: 308, startPoint y: 138, endPoint x: 274, endPoint y: 139, distance: 34.3
click at [274, 139] on div "sulpha" at bounding box center [327, 140] width 109 height 19
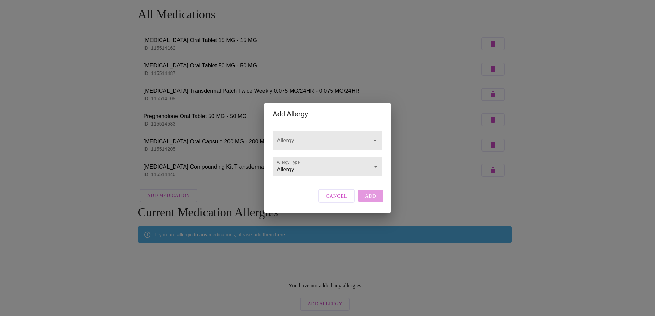
click at [354, 115] on div "Add Allergy" at bounding box center [327, 114] width 126 height 22
click at [299, 172] on body "MyMenopauseRx Appointments Messaging Labs Uploads Medications Community Refer a…" at bounding box center [327, 144] width 649 height 339
click at [299, 164] on li "Allergy" at bounding box center [327, 167] width 107 height 12
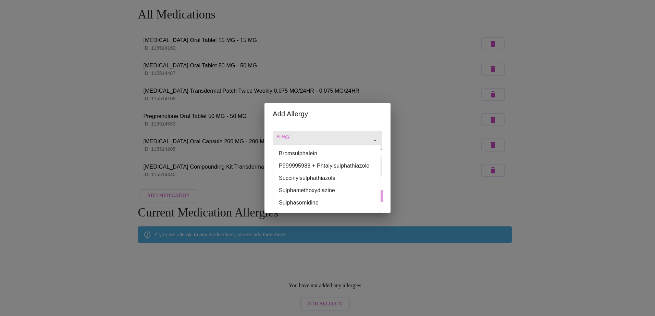
click at [299, 138] on input "Allergy" at bounding box center [317, 144] width 84 height 13
click at [291, 203] on li "Sulphasomidine" at bounding box center [326, 203] width 107 height 12
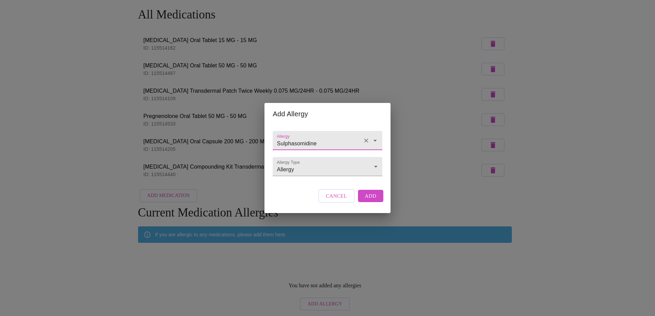
type input "Sulphasomidine"
click at [379, 202] on button "Add" at bounding box center [370, 196] width 25 height 12
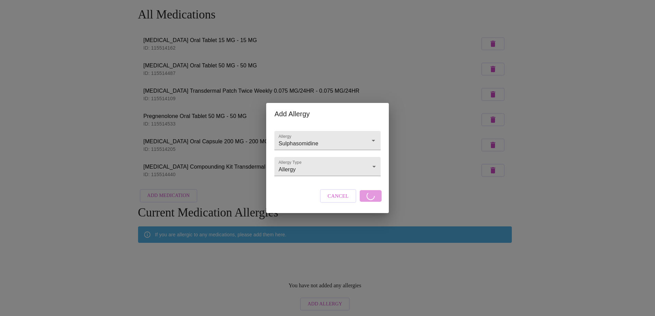
scroll to position [17, 0]
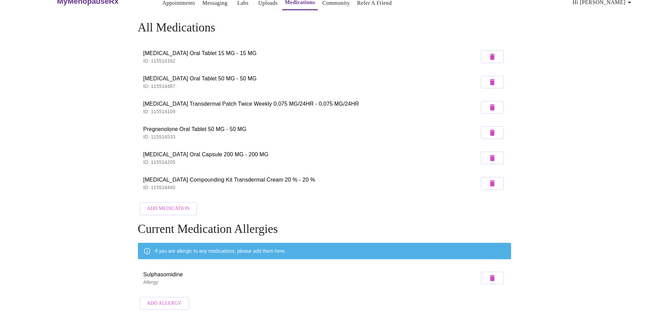
click at [178, 205] on span "Add Medication" at bounding box center [168, 209] width 42 height 9
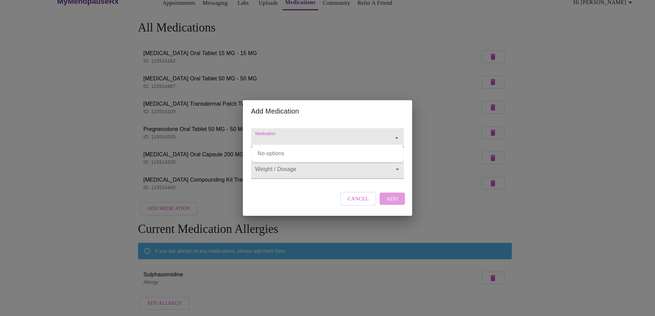
click at [283, 135] on input "Medication" at bounding box center [318, 141] width 128 height 13
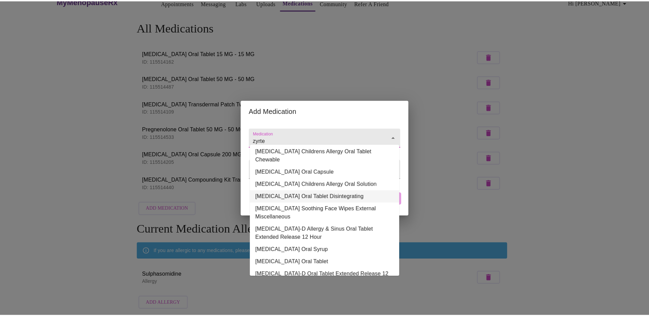
scroll to position [0, 0]
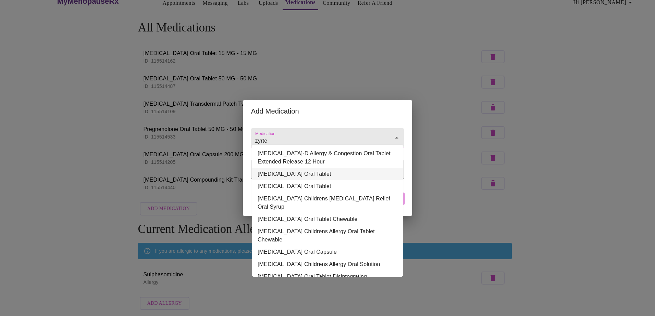
click at [296, 168] on li "[MEDICAL_DATA] Oral Tablet" at bounding box center [327, 174] width 151 height 12
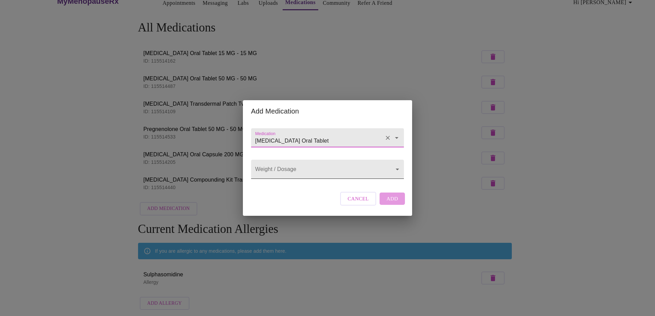
type input "[MEDICAL_DATA] Oral Tablet"
click at [296, 170] on body "MyMenopauseRx Appointments Messaging Labs Uploads Medications Community Refer a…" at bounding box center [327, 150] width 649 height 325
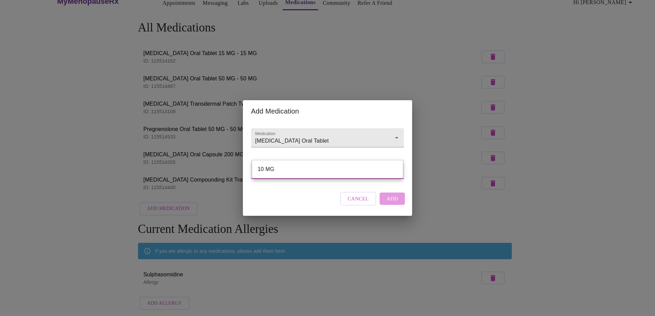
drag, startPoint x: 272, startPoint y: 171, endPoint x: 290, endPoint y: 172, distance: 18.8
click at [272, 171] on li "10 MG" at bounding box center [327, 169] width 151 height 12
type input "10 MG"
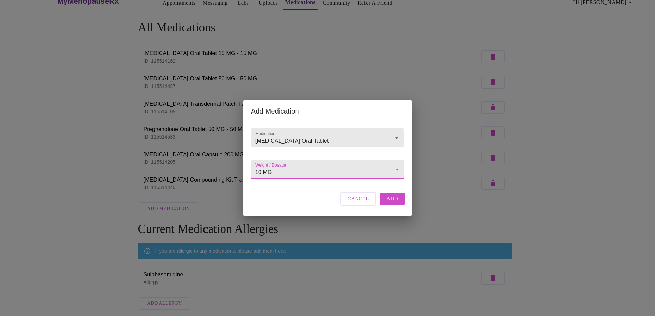
click at [392, 203] on span "Add" at bounding box center [392, 198] width 12 height 9
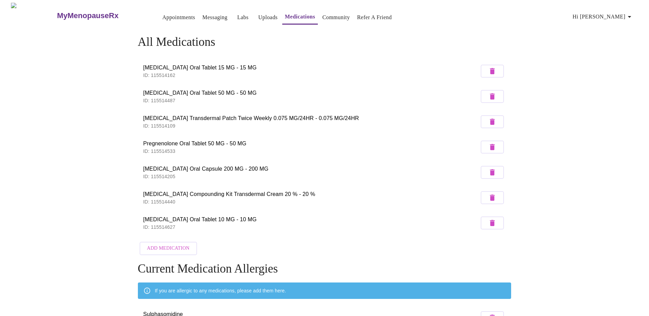
click at [325, 16] on link "Community" at bounding box center [337, 18] width 28 height 10
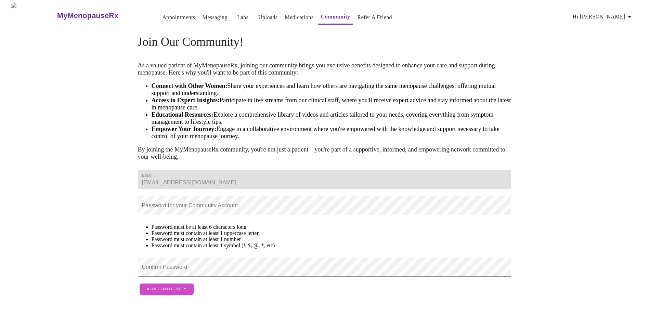
click at [258, 14] on link "Uploads" at bounding box center [268, 18] width 20 height 10
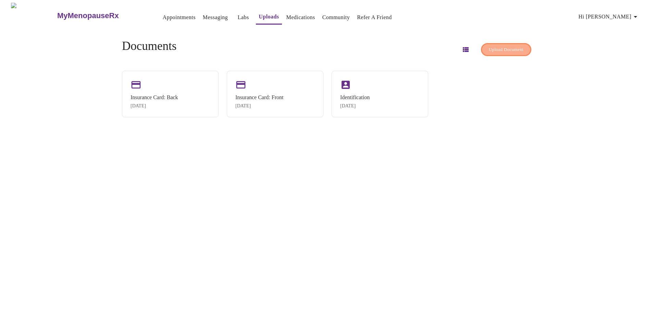
click at [502, 46] on span "Upload Document" at bounding box center [506, 50] width 35 height 8
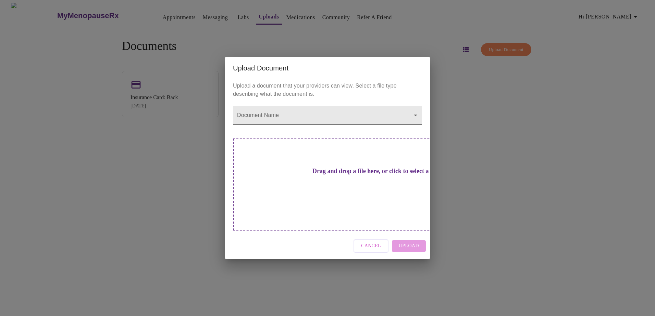
click at [281, 131] on body "MyMenopauseRx Appointments Messaging Labs Uploads Medications Community Refer a…" at bounding box center [327, 161] width 649 height 316
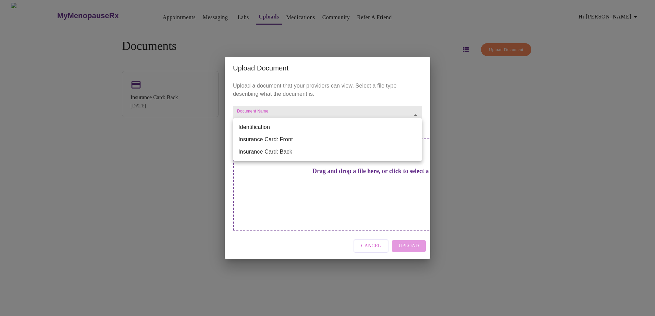
click at [265, 125] on li "Identification" at bounding box center [327, 127] width 189 height 12
type input "Identification"
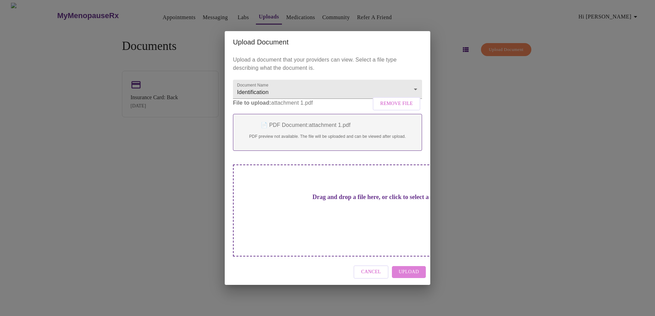
click at [414, 268] on span "Upload" at bounding box center [409, 272] width 20 height 9
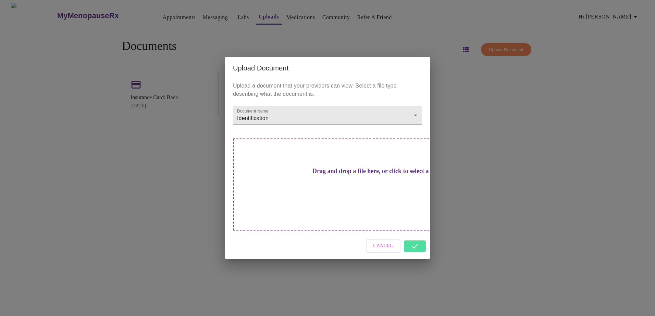
click at [500, 163] on div "Upload Document Upload a document that your providers can view. Select a file t…" at bounding box center [327, 158] width 655 height 316
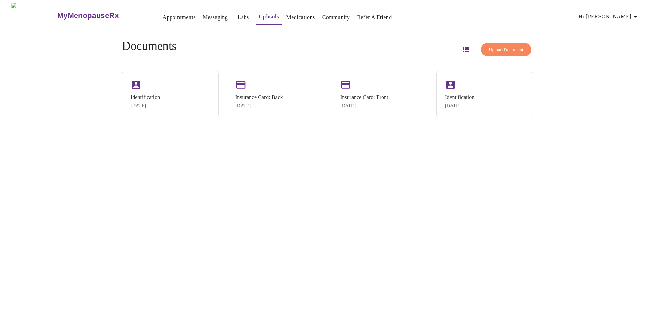
click at [203, 15] on link "Messaging" at bounding box center [215, 18] width 25 height 10
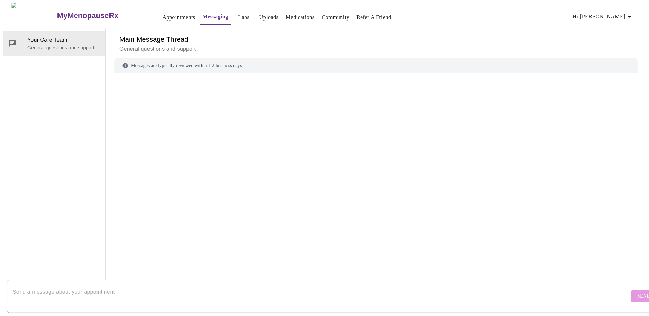
click at [238, 16] on link "Labs" at bounding box center [243, 18] width 11 height 10
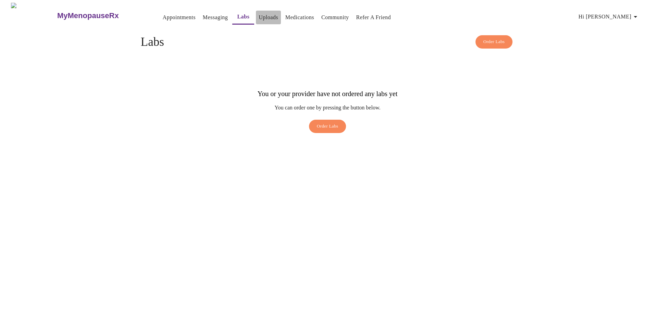
click at [258, 14] on link "Uploads" at bounding box center [268, 18] width 20 height 10
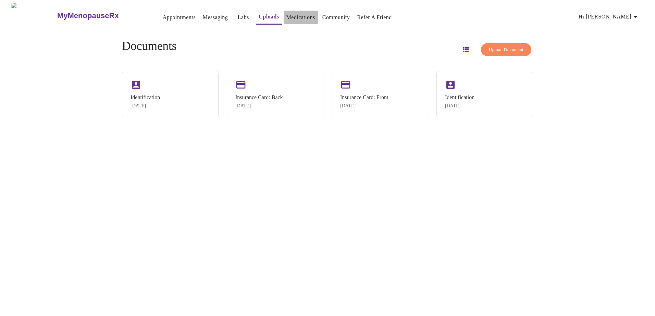
click at [286, 16] on link "Medications" at bounding box center [300, 18] width 29 height 10
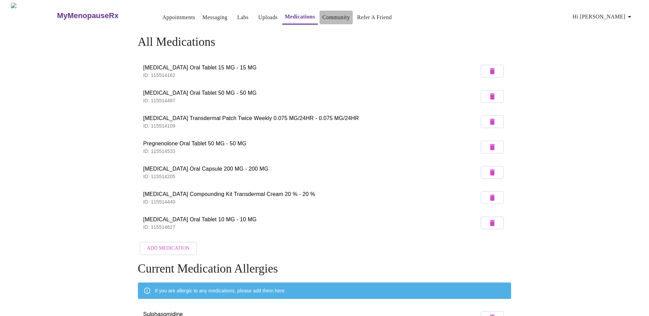
click at [326, 13] on link "Community" at bounding box center [337, 18] width 28 height 10
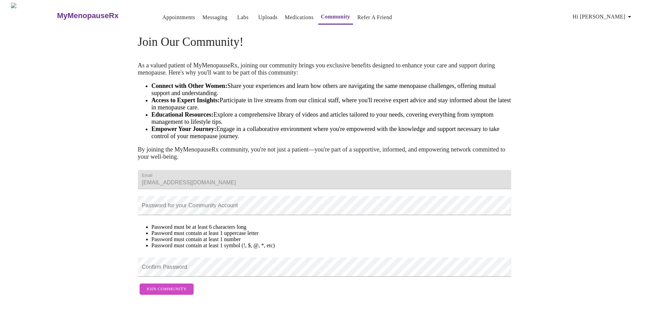
click at [366, 13] on link "Refer a Friend" at bounding box center [375, 18] width 35 height 10
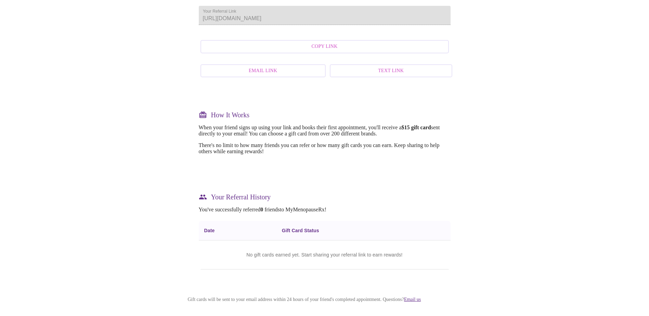
scroll to position [197, 0]
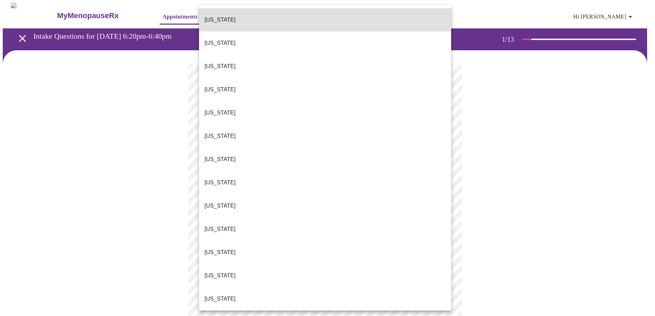
click at [212, 295] on p "[US_STATE]" at bounding box center [219, 299] width 31 height 8
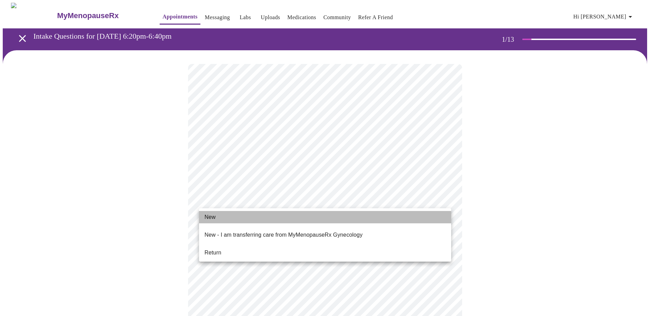
click at [211, 216] on span "New" at bounding box center [209, 217] width 11 height 8
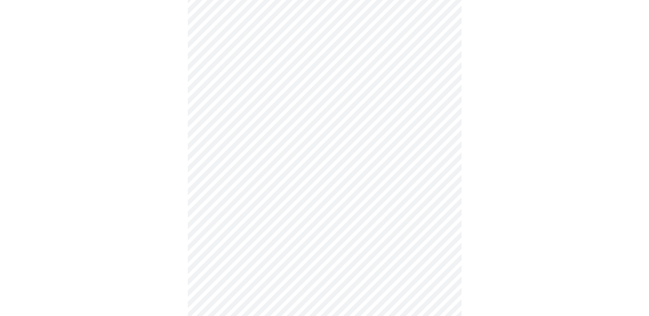
scroll to position [342, 0]
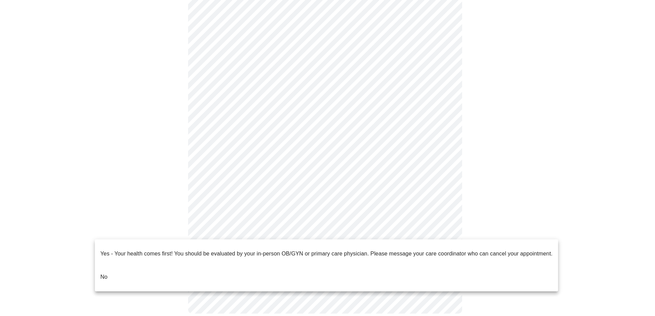
click at [105, 273] on p "No" at bounding box center [103, 277] width 7 height 8
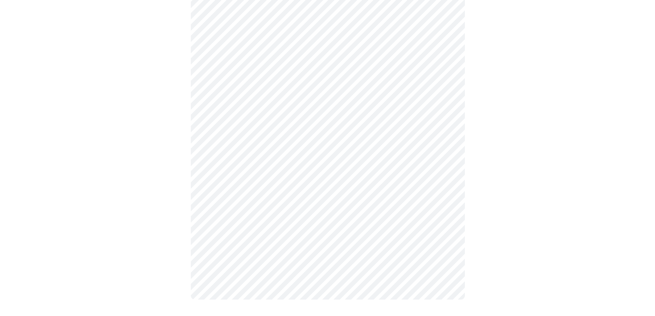
scroll to position [0, 0]
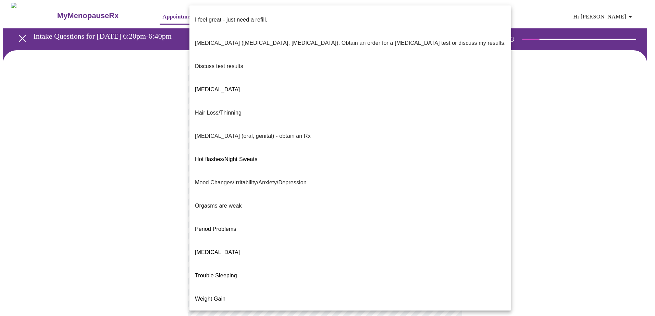
click at [249, 137] on body "MyMenopauseRx Appointments Messaging Labs Uploads Medications Community Refer a…" at bounding box center [327, 240] width 649 height 475
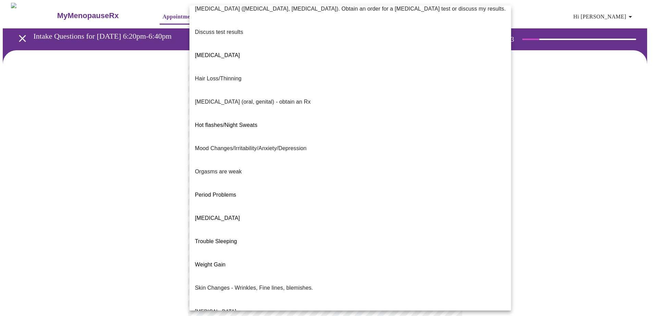
scroll to position [38, 0]
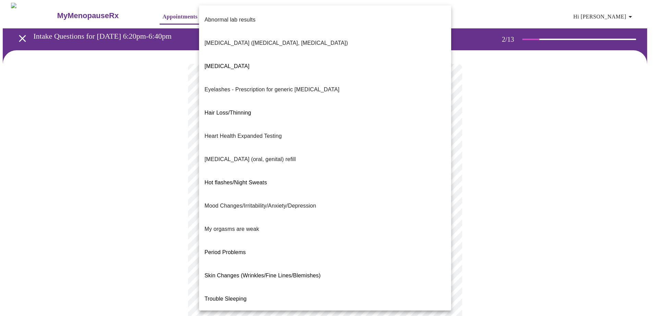
click at [240, 199] on body "MyMenopauseRx Appointments Messaging Labs Uploads Medications Community Refer a…" at bounding box center [327, 238] width 649 height 471
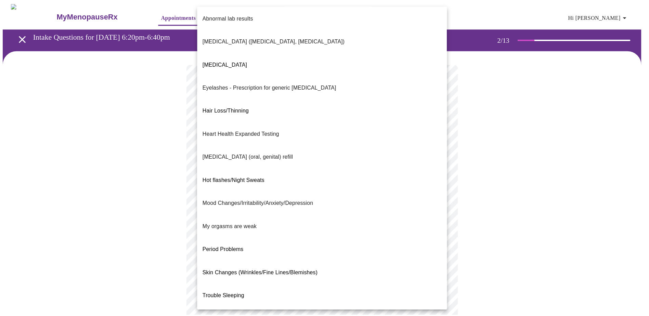
scroll to position [3, 0]
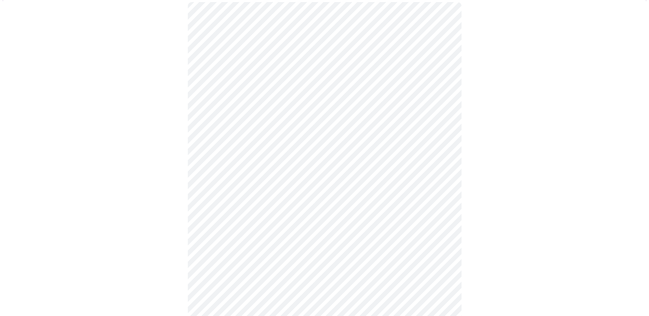
scroll to position [68, 0]
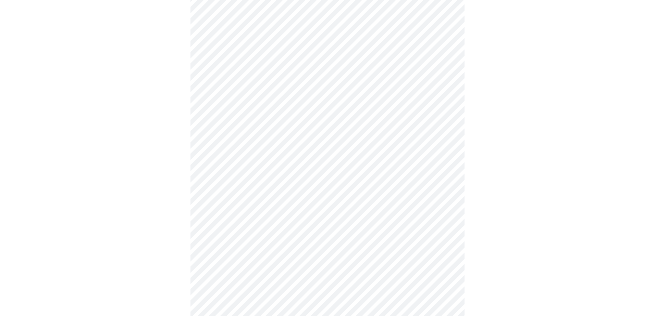
click at [236, 201] on body "MyMenopauseRx Appointments Messaging Labs Uploads Medications Community Refer a…" at bounding box center [327, 167] width 649 height 467
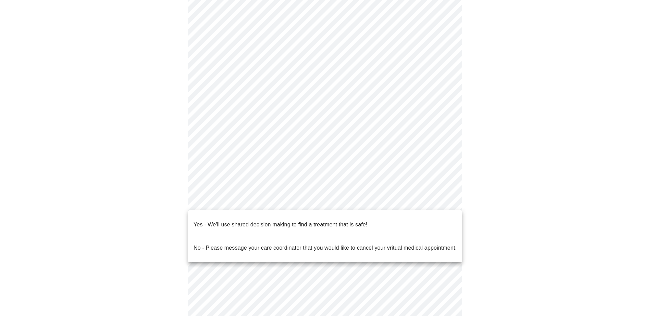
click at [231, 221] on p "Yes - We'll use shared decision making to find a treatment that is safe!" at bounding box center [280, 225] width 174 height 8
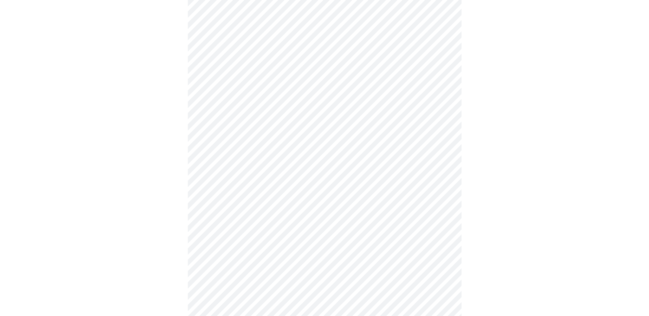
scroll to position [0, 0]
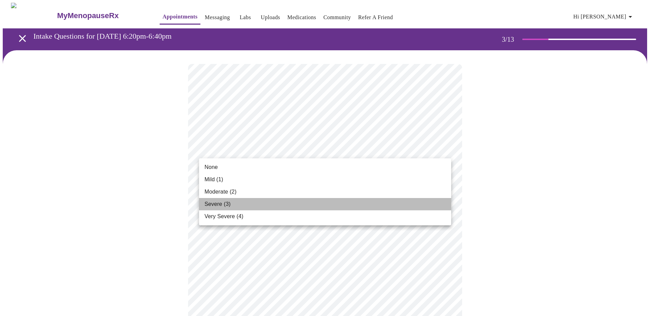
click at [220, 202] on span "Severe (3)" at bounding box center [217, 204] width 26 height 8
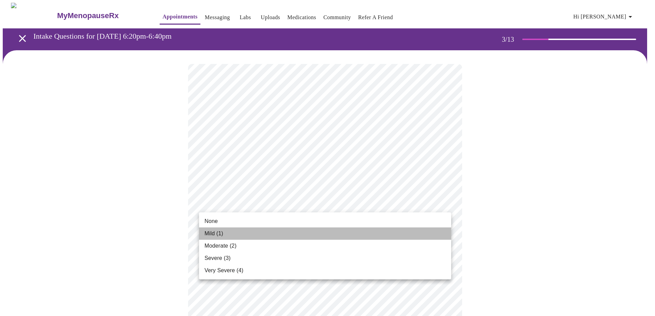
click at [218, 234] on span "Mild (1)" at bounding box center [213, 234] width 19 height 8
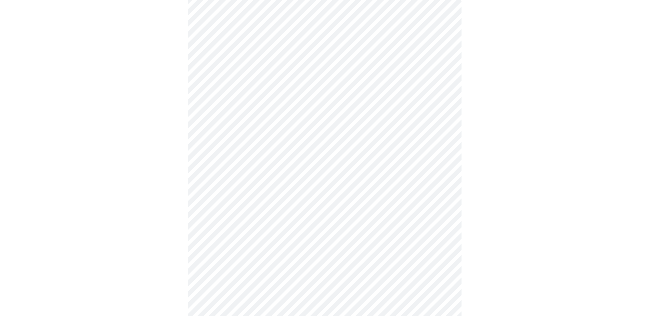
scroll to position [68, 0]
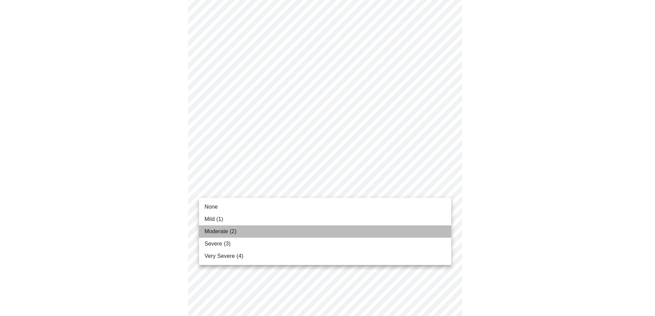
click at [223, 230] on span "Moderate (2)" at bounding box center [220, 232] width 32 height 8
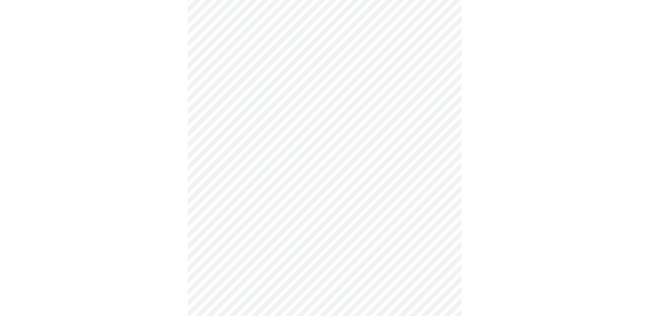
scroll to position [103, 0]
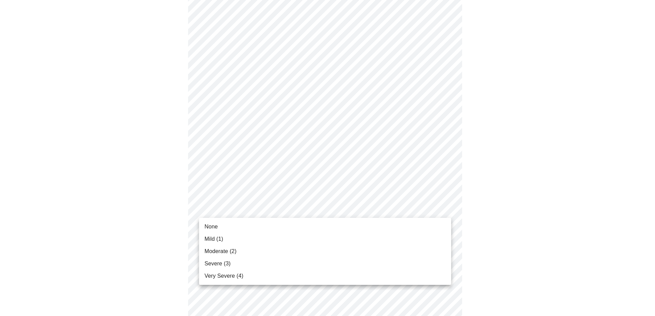
click at [219, 239] on span "Mild (1)" at bounding box center [213, 239] width 19 height 8
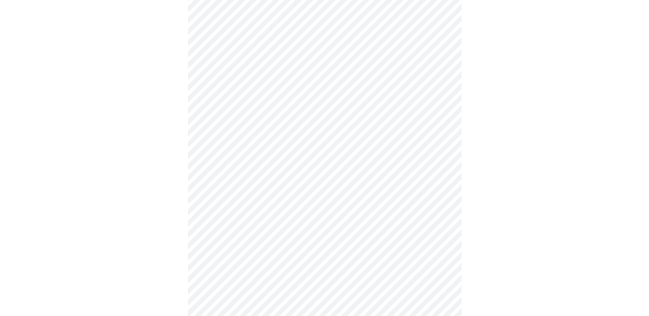
scroll to position [171, 0]
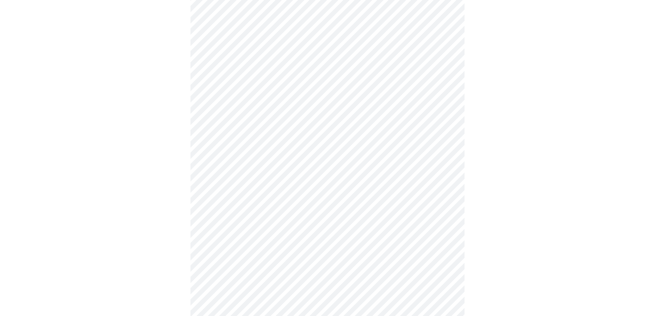
click at [242, 187] on body "MyMenopauseRx Appointments Messaging Labs Uploads Medications Community Refer a…" at bounding box center [327, 268] width 649 height 872
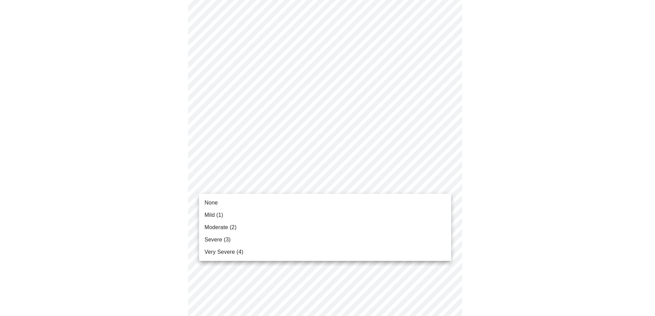
click at [220, 227] on span "Moderate (2)" at bounding box center [220, 228] width 32 height 8
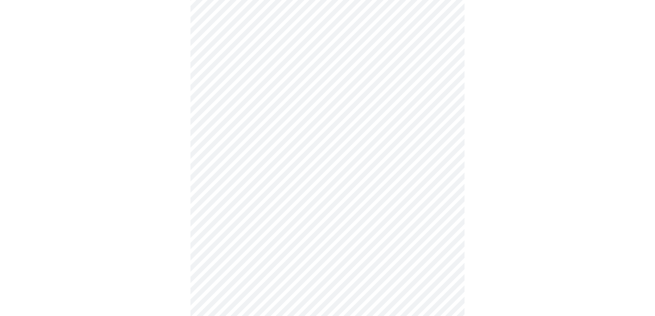
click at [220, 229] on body "MyMenopauseRx Appointments Messaging Labs Uploads Medications Community Refer a…" at bounding box center [327, 263] width 649 height 863
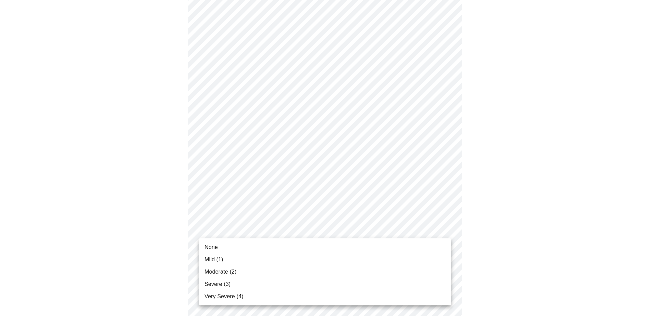
click at [216, 271] on span "Moderate (2)" at bounding box center [220, 272] width 32 height 8
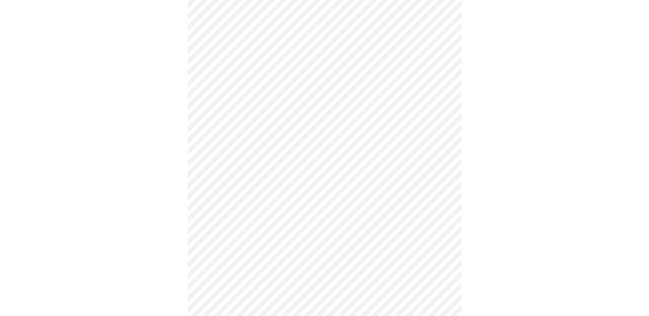
scroll to position [274, 0]
click at [236, 180] on body "MyMenopauseRx Appointments Messaging Labs Uploads Medications Community Refer a…" at bounding box center [325, 155] width 644 height 853
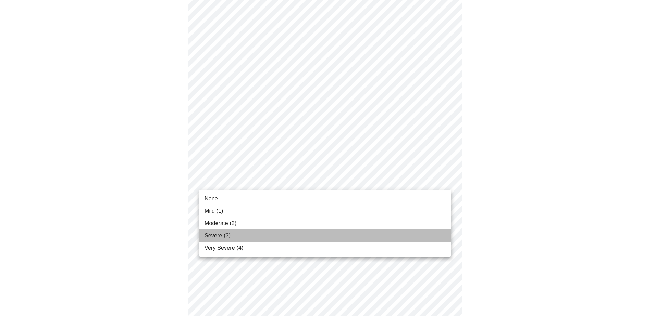
click at [220, 236] on span "Severe (3)" at bounding box center [217, 236] width 26 height 8
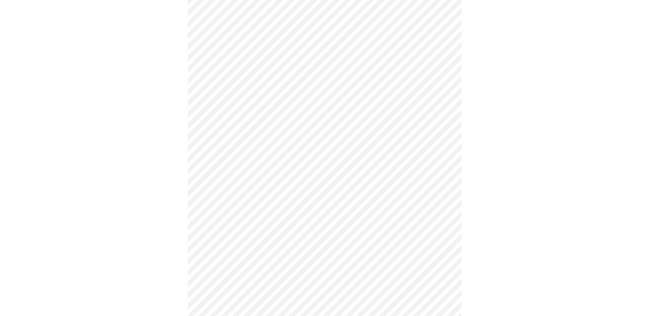
scroll to position [342, 0]
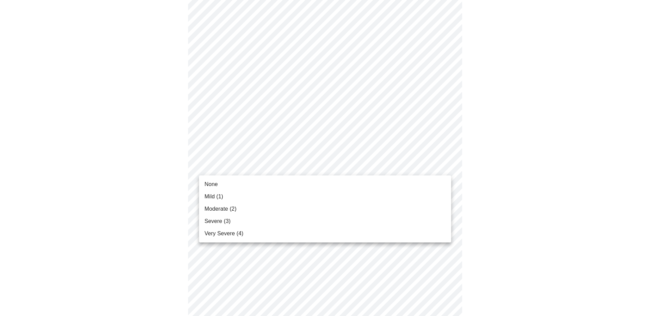
click at [229, 164] on body "MyMenopauseRx Appointments Messaging Labs Uploads Medications Community Refer a…" at bounding box center [327, 82] width 649 height 844
click at [218, 195] on span "Mild (1)" at bounding box center [213, 197] width 19 height 8
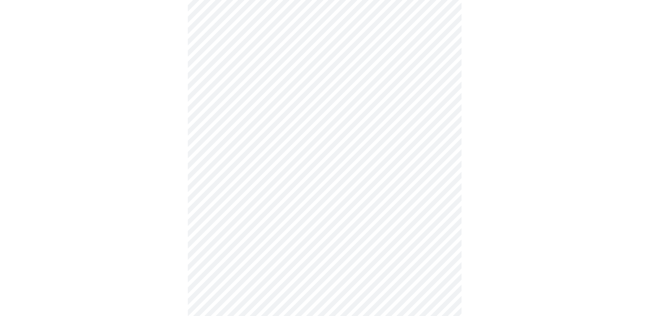
scroll to position [445, 0]
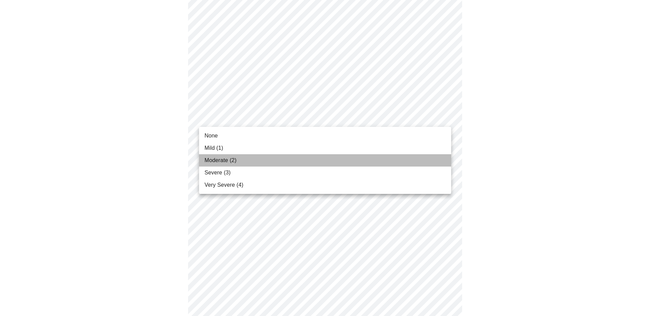
click at [222, 159] on span "Moderate (2)" at bounding box center [220, 160] width 32 height 8
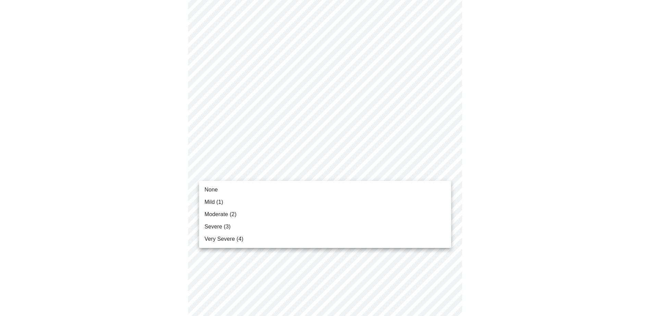
click at [219, 188] on li "None" at bounding box center [325, 190] width 252 height 12
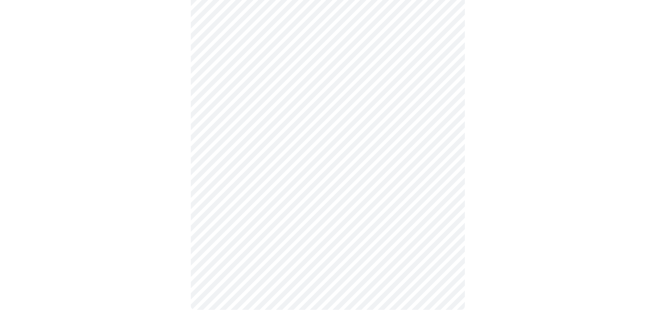
scroll to position [499, 0]
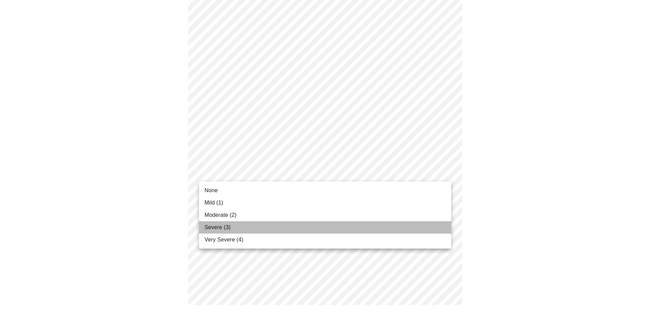
click at [223, 223] on li "Severe (3)" at bounding box center [325, 228] width 252 height 12
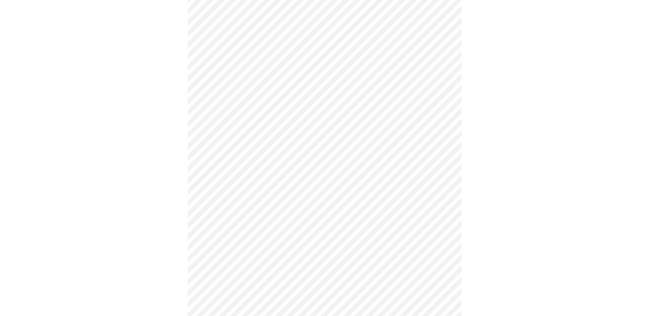
scroll to position [240, 0]
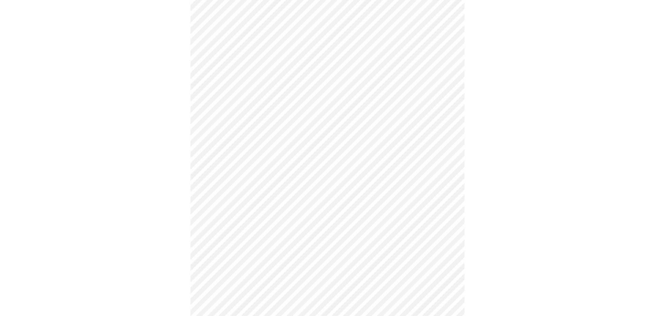
click at [271, 196] on body "MyMenopauseRx Appointments Messaging Labs Uploads Medications Community Refer a…" at bounding box center [327, 108] width 649 height 691
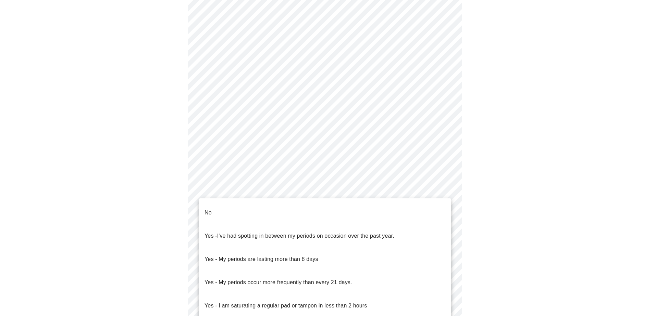
click at [209, 209] on p "No" at bounding box center [207, 213] width 7 height 8
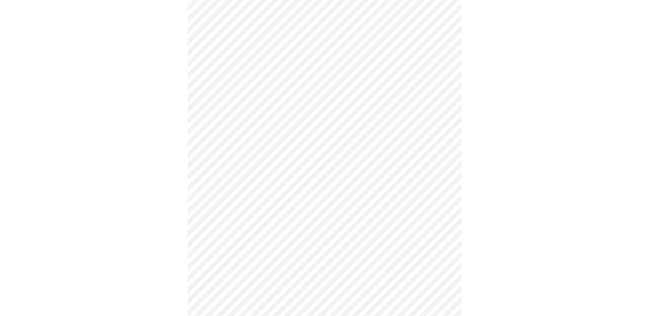
click at [221, 245] on body "MyMenopauseRx Appointments Messaging Labs Uploads Medications Community Refer a…" at bounding box center [325, 106] width 644 height 686
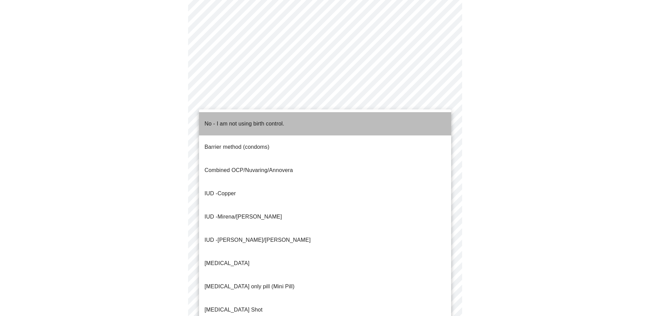
click at [221, 120] on p "No - I am not using birth control." at bounding box center [244, 124] width 80 height 8
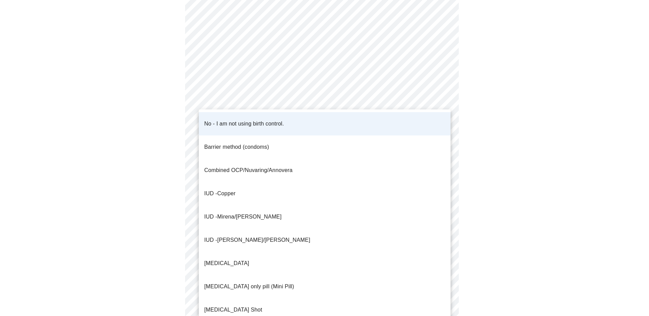
click at [263, 244] on body "MyMenopauseRx Appointments Messaging Labs Uploads Medications Community Refer a…" at bounding box center [325, 104] width 644 height 682
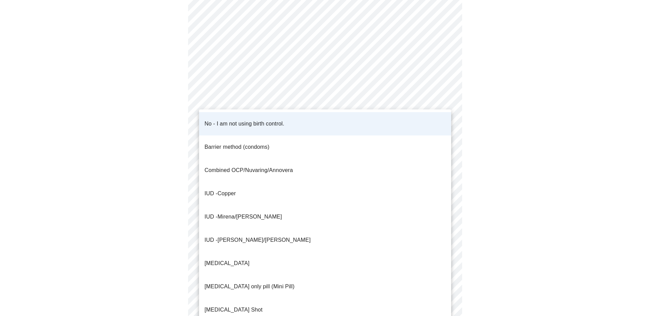
click at [123, 216] on div at bounding box center [327, 158] width 655 height 316
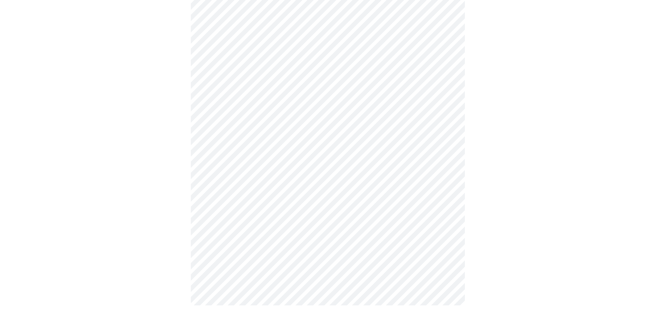
scroll to position [366, 0]
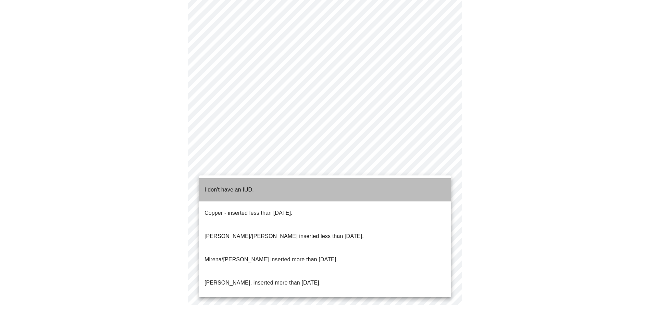
click at [226, 186] on p "I don't have an IUD." at bounding box center [228, 190] width 49 height 8
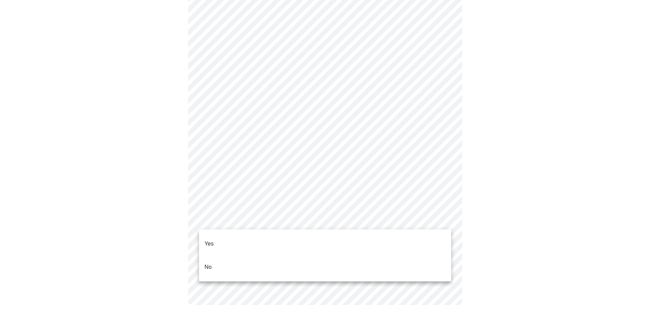
click at [211, 240] on p "Yes" at bounding box center [208, 244] width 9 height 8
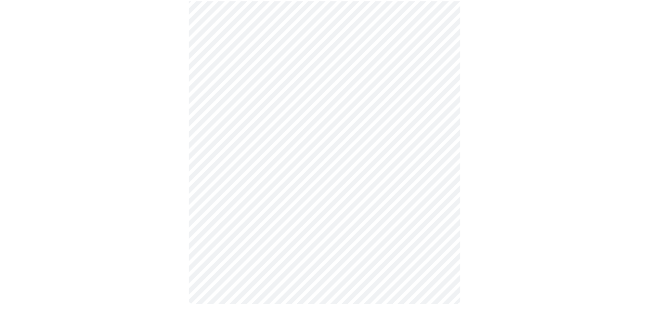
scroll to position [358, 0]
click at [615, 210] on div at bounding box center [325, 6] width 644 height 627
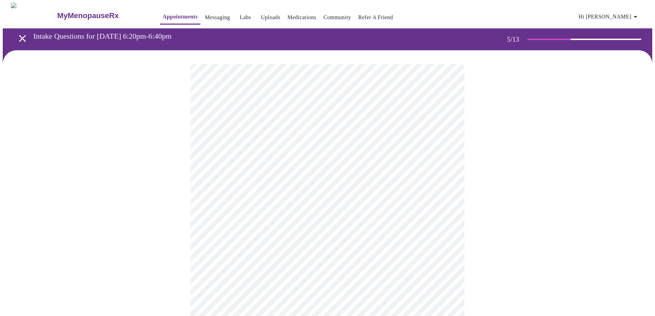
click at [259, 176] on body "MyMenopauseRx Appointments Messaging Labs Uploads Medications Community Refer a…" at bounding box center [327, 280] width 649 height 555
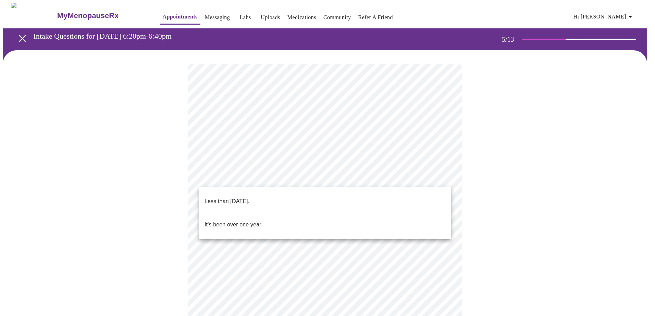
click at [238, 198] on p "Less than one year ago." at bounding box center [226, 202] width 45 height 8
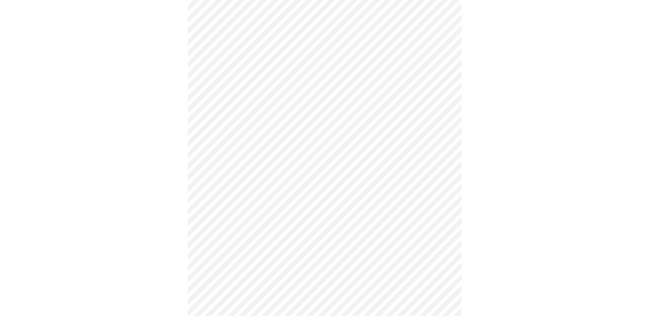
scroll to position [103, 0]
click at [252, 131] on body "MyMenopauseRx Appointments Messaging Labs Uploads Medications Community Refer a…" at bounding box center [325, 175] width 644 height 551
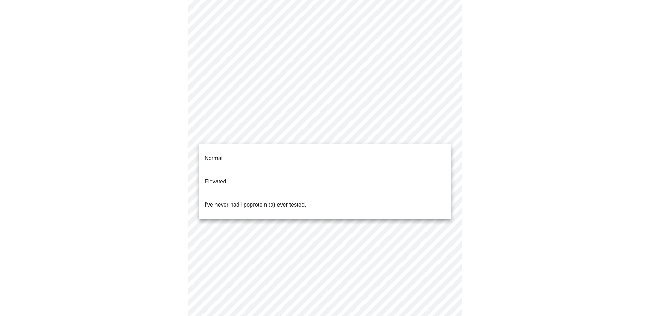
click at [218, 154] on p "Normal" at bounding box center [213, 158] width 18 height 8
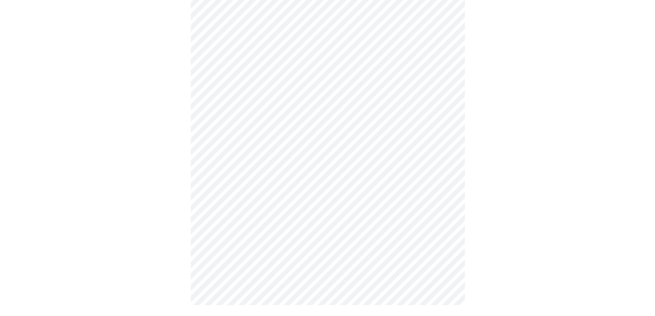
scroll to position [0, 0]
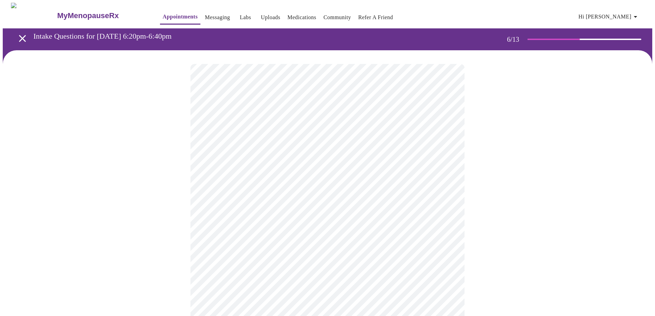
click at [237, 190] on body "MyMenopauseRx Appointments Messaging Labs Uploads Medications Community Refer a…" at bounding box center [327, 186] width 649 height 366
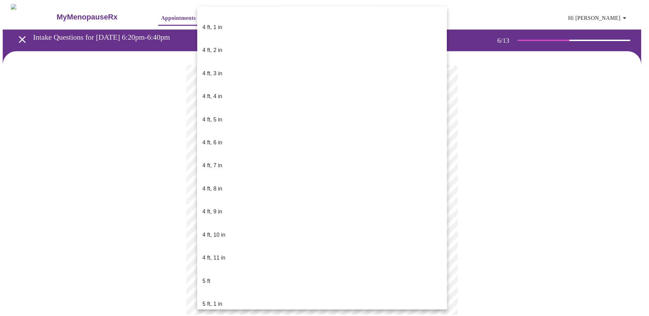
scroll to position [308, 0]
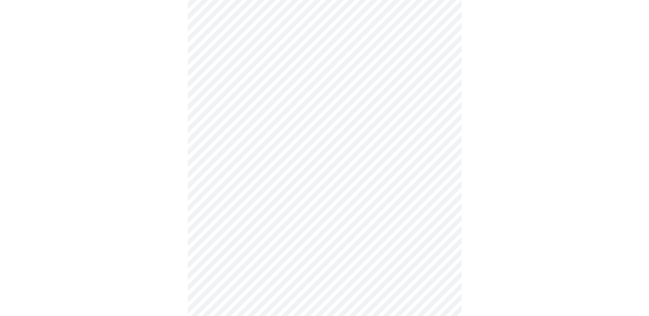
scroll to position [1746, 0]
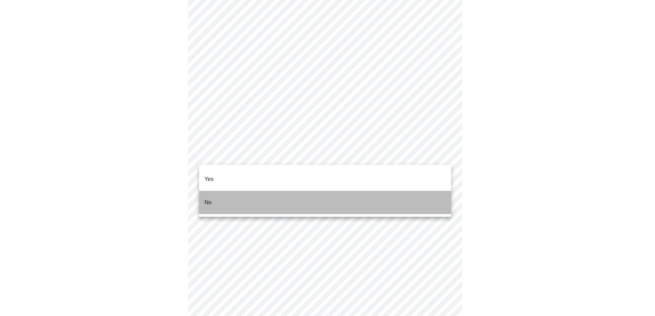
click at [208, 199] on p "No" at bounding box center [207, 203] width 7 height 8
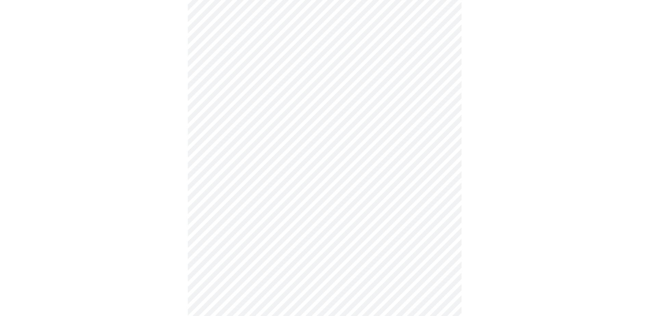
scroll to position [1815, 0]
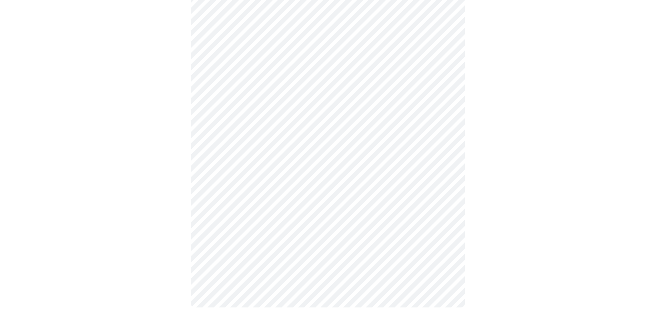
scroll to position [352, 0]
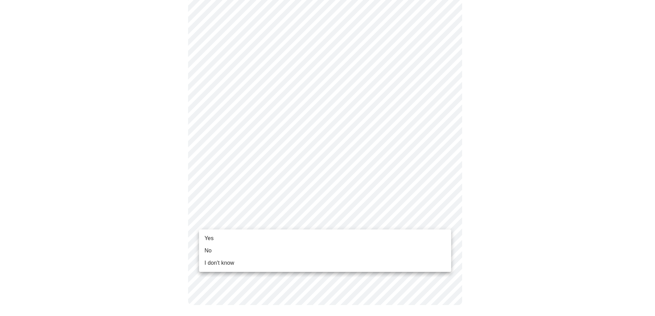
click at [222, 264] on span "I don't know" at bounding box center [219, 263] width 30 height 8
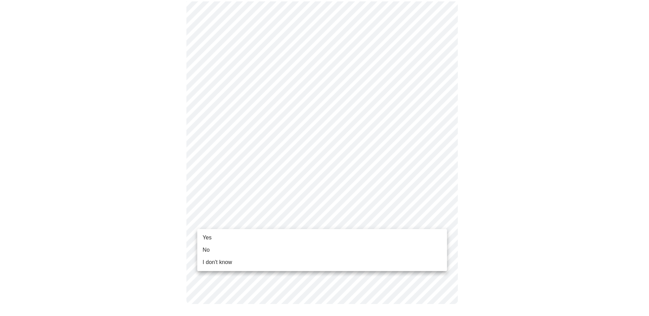
scroll to position [343, 0]
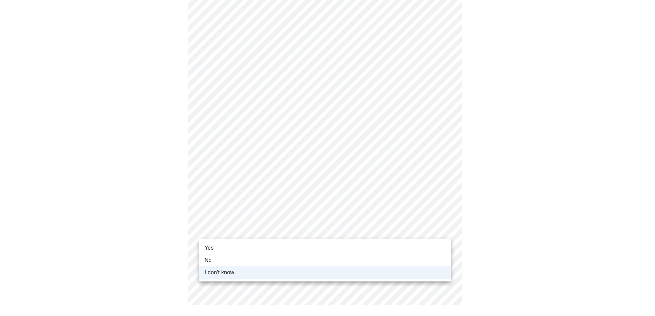
click at [87, 240] on div at bounding box center [327, 158] width 655 height 316
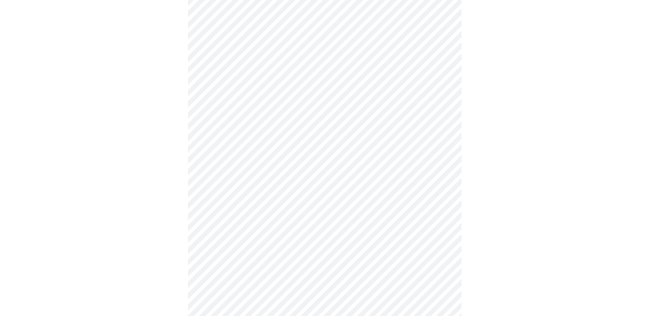
scroll to position [0, 0]
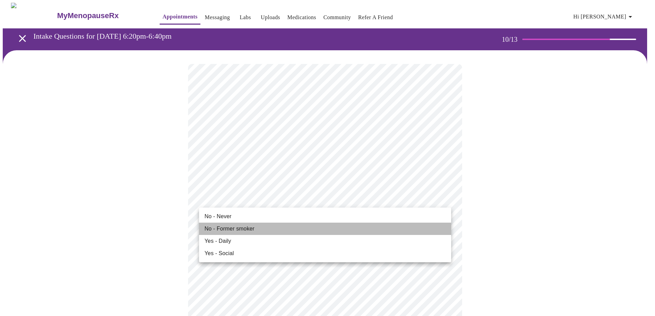
click at [234, 229] on span "No - Former smoker" at bounding box center [229, 229] width 50 height 8
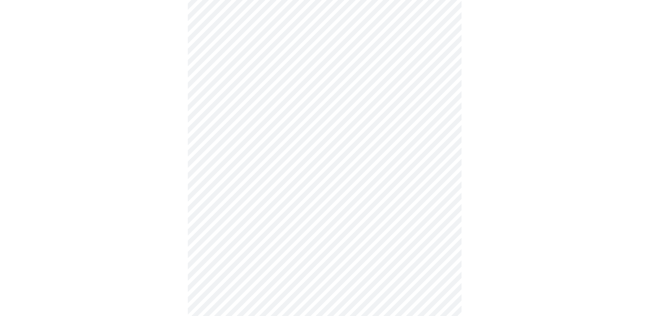
scroll to position [479, 0]
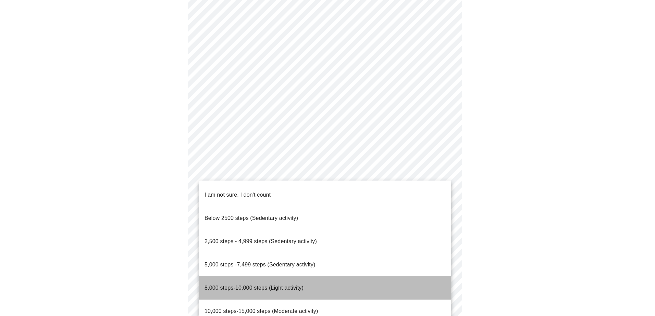
click at [252, 285] on span "8,000 steps-10,000 steps (Light activity)" at bounding box center [253, 288] width 99 height 6
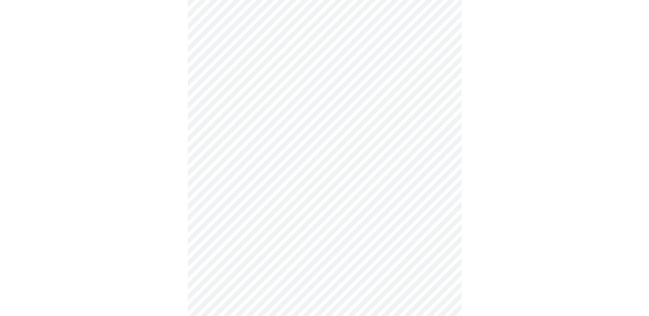
scroll to position [548, 0]
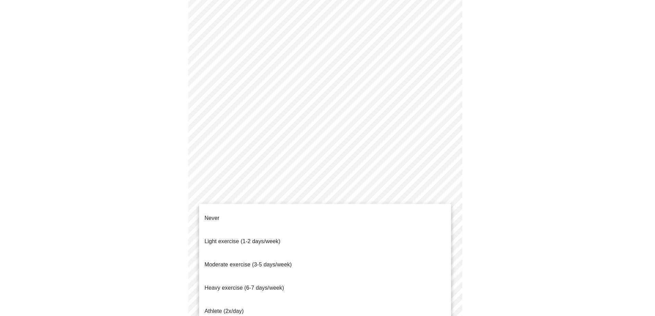
click at [236, 262] on span "Moderate exercise (3-5 days/week)" at bounding box center [247, 265] width 87 height 6
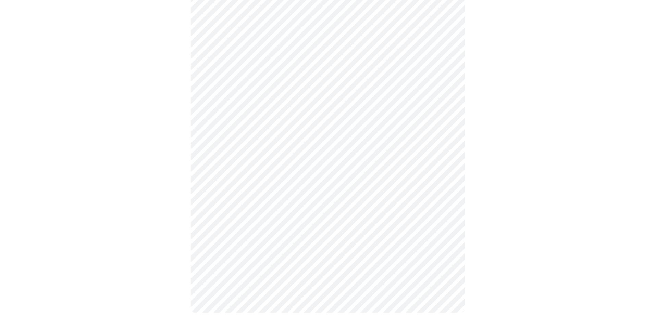
scroll to position [572, 0]
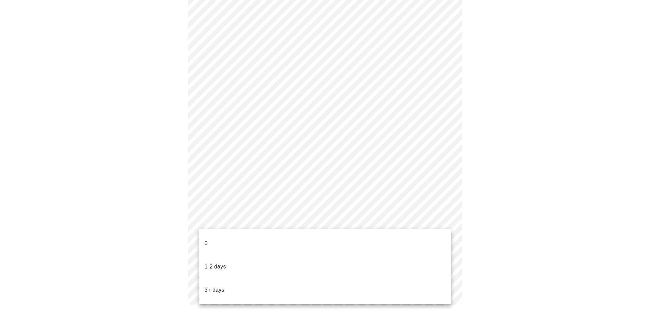
click at [212, 286] on p "3+ days" at bounding box center [214, 290] width 20 height 8
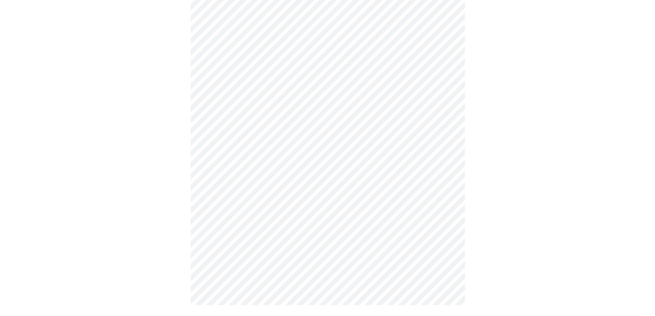
scroll to position [0, 0]
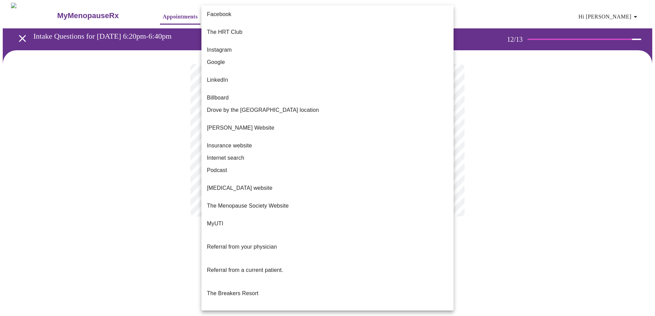
click at [279, 138] on body "MyMenopauseRx Appointments Messaging Labs Uploads Medications Community Refer a…" at bounding box center [327, 117] width 649 height 228
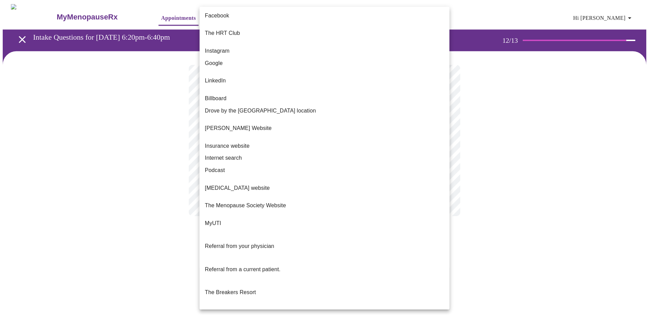
scroll to position [1, 0]
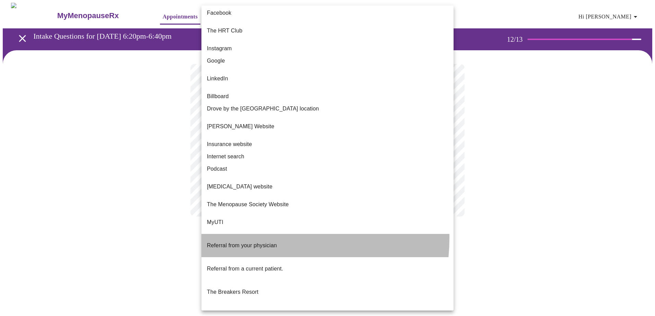
click at [247, 243] on span "Referral from your physician" at bounding box center [242, 246] width 70 height 6
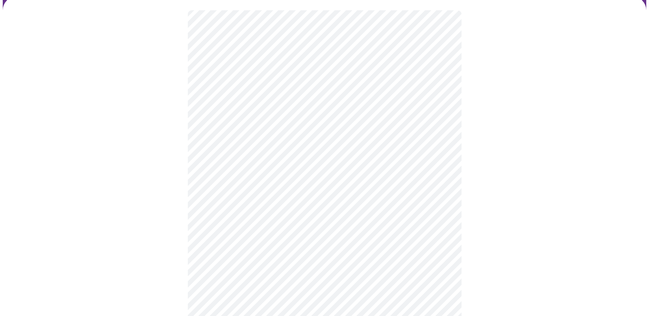
scroll to position [44, 0]
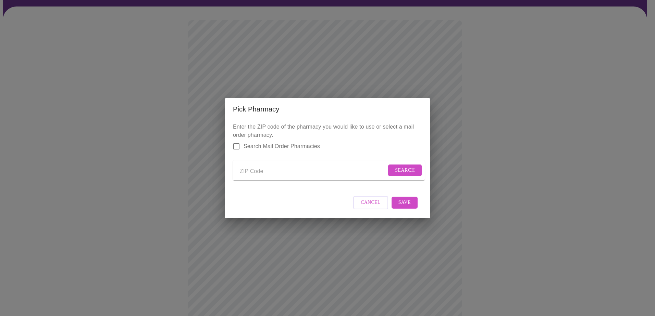
click at [254, 171] on input "Send a message to your care team" at bounding box center [313, 171] width 147 height 11
type input "60134"
click at [401, 170] on span "Search" at bounding box center [405, 170] width 20 height 9
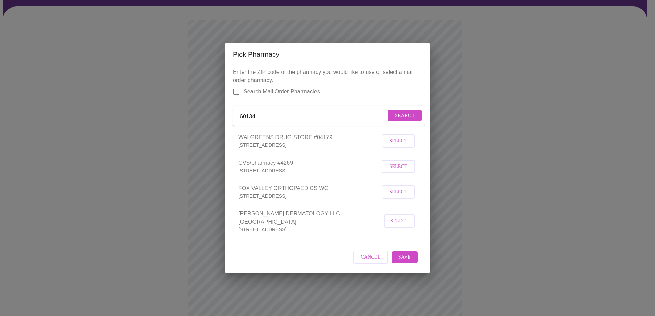
click at [398, 146] on span "Select" at bounding box center [398, 141] width 18 height 9
click at [408, 258] on span "Save" at bounding box center [404, 257] width 12 height 9
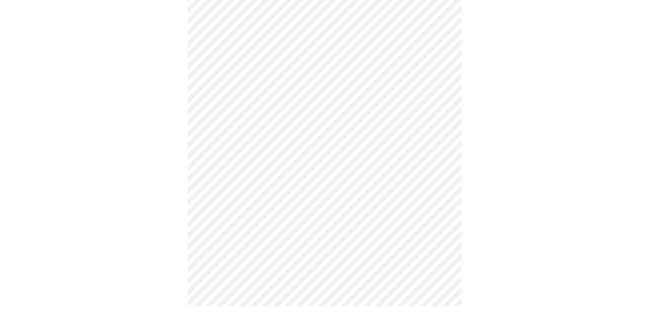
scroll to position [352, 0]
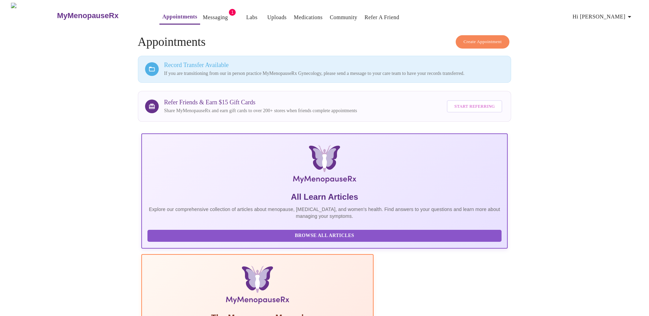
click at [203, 13] on link "Messaging" at bounding box center [215, 18] width 25 height 10
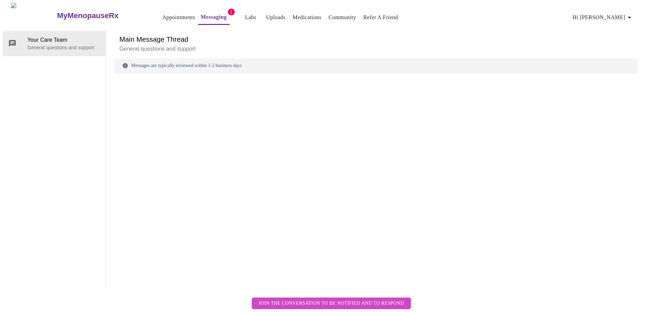
scroll to position [26, 0]
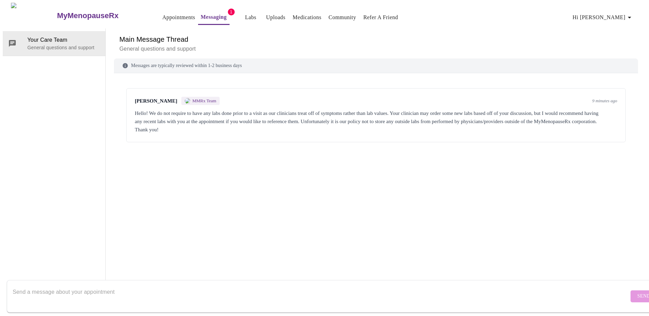
click at [302, 88] on div "Brianna Cawthon MMRx Team 9 minutes ago Hello! We do not require to have any la…" at bounding box center [376, 115] width 500 height 54
click at [245, 111] on div "Brianna Cawthon MMRx Team 9 minutes ago Hello! We do not require to have any la…" at bounding box center [376, 115] width 500 height 54
click at [76, 286] on textarea "Send a message about your appointment" at bounding box center [321, 297] width 617 height 22
type textarea "fantastic - thank you"
click at [638, 292] on span "Send" at bounding box center [644, 296] width 13 height 9
